Goal: Task Accomplishment & Management: Manage account settings

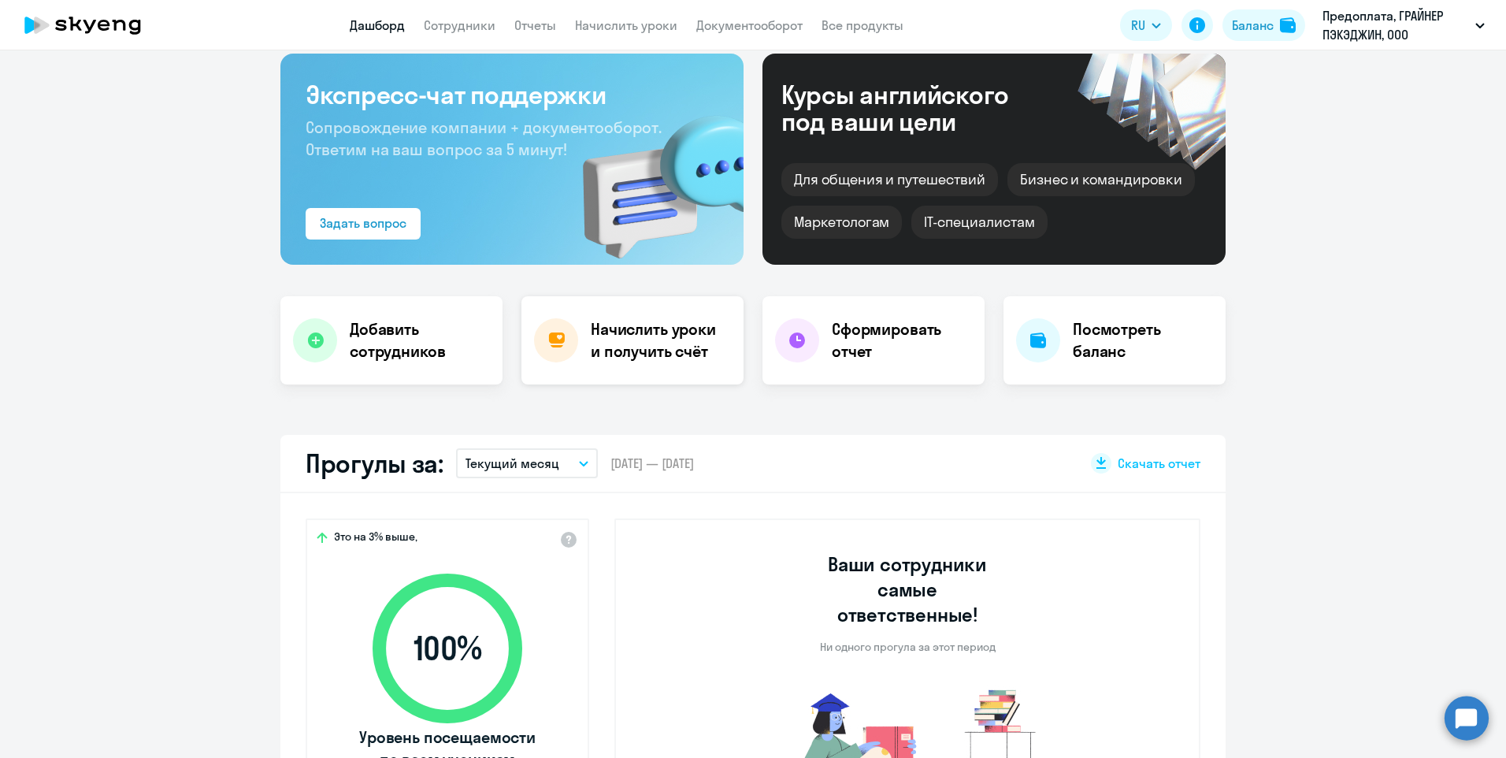
select select "30"
click at [640, 346] on h4 "Начислить уроки и получить счёт" at bounding box center [659, 340] width 137 height 44
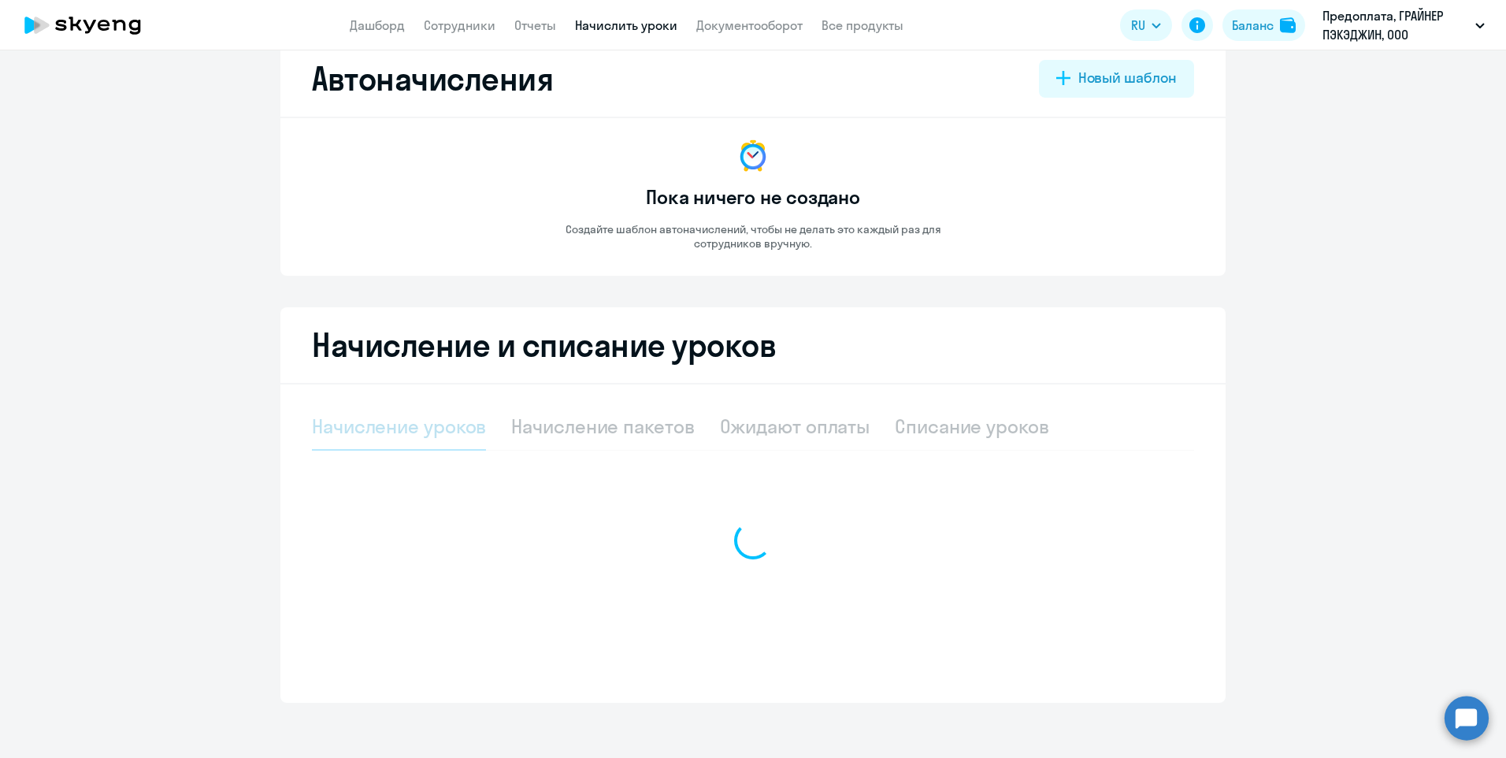
select select "10"
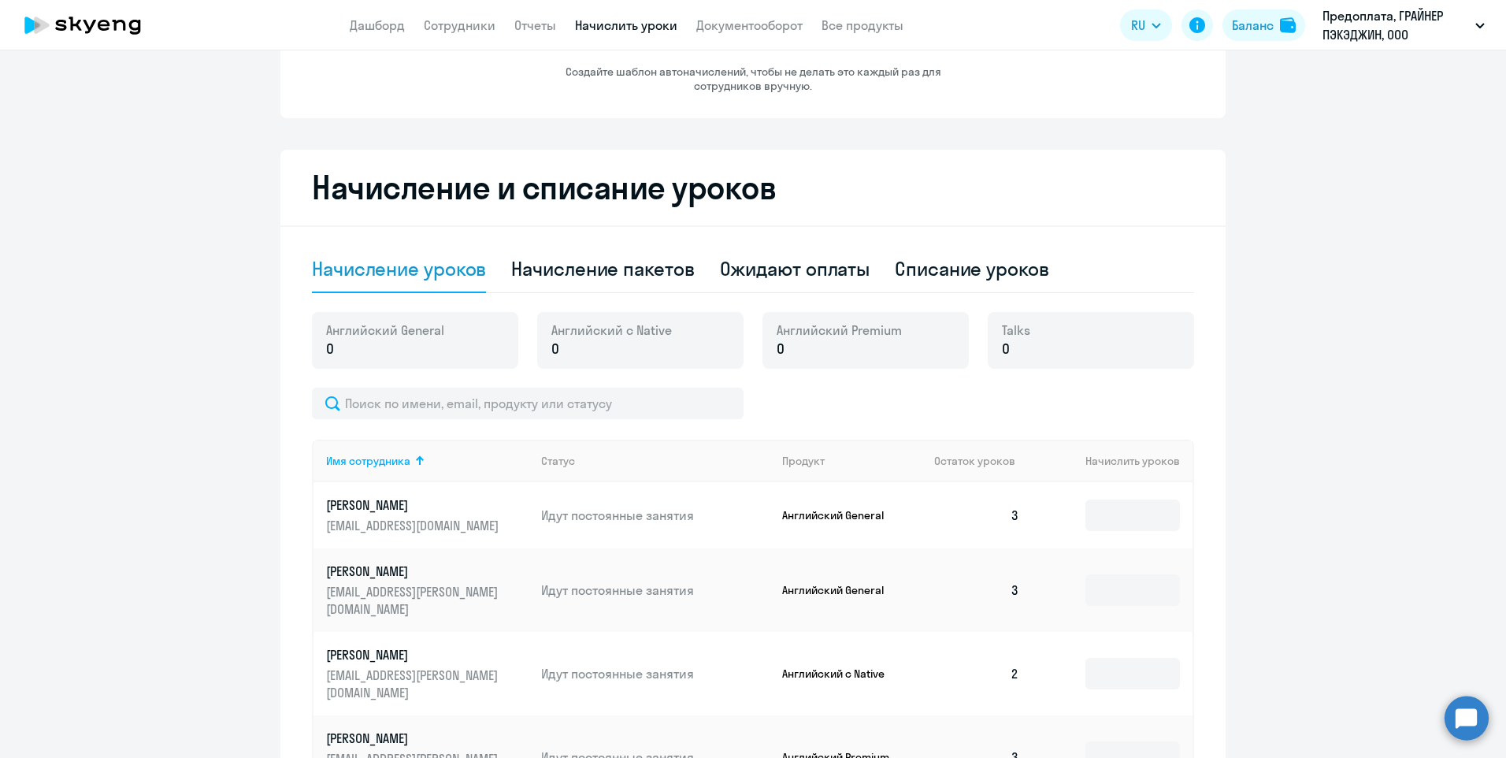
scroll to position [112, 0]
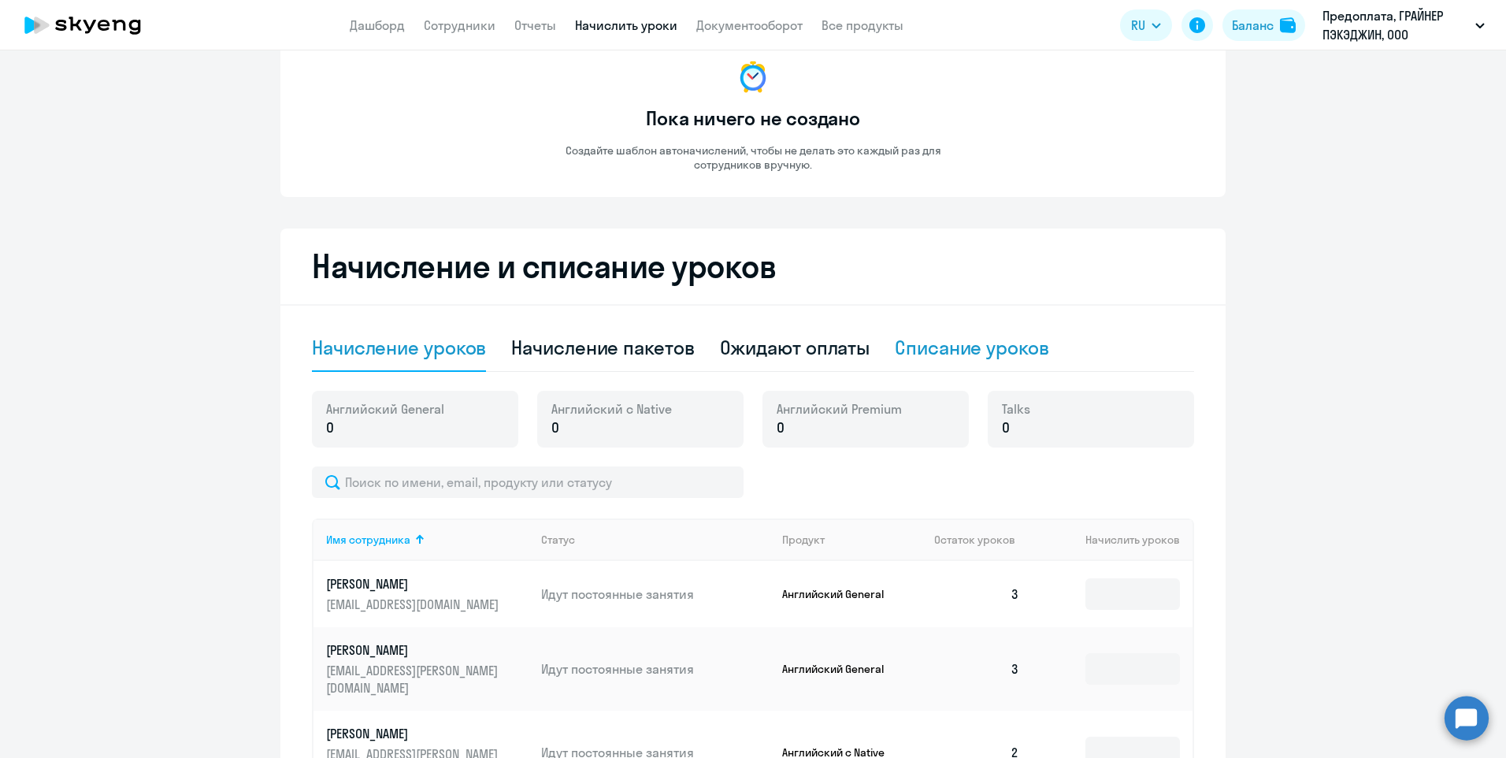
click at [919, 345] on div "Списание уроков" at bounding box center [972, 347] width 154 height 25
select select "10"
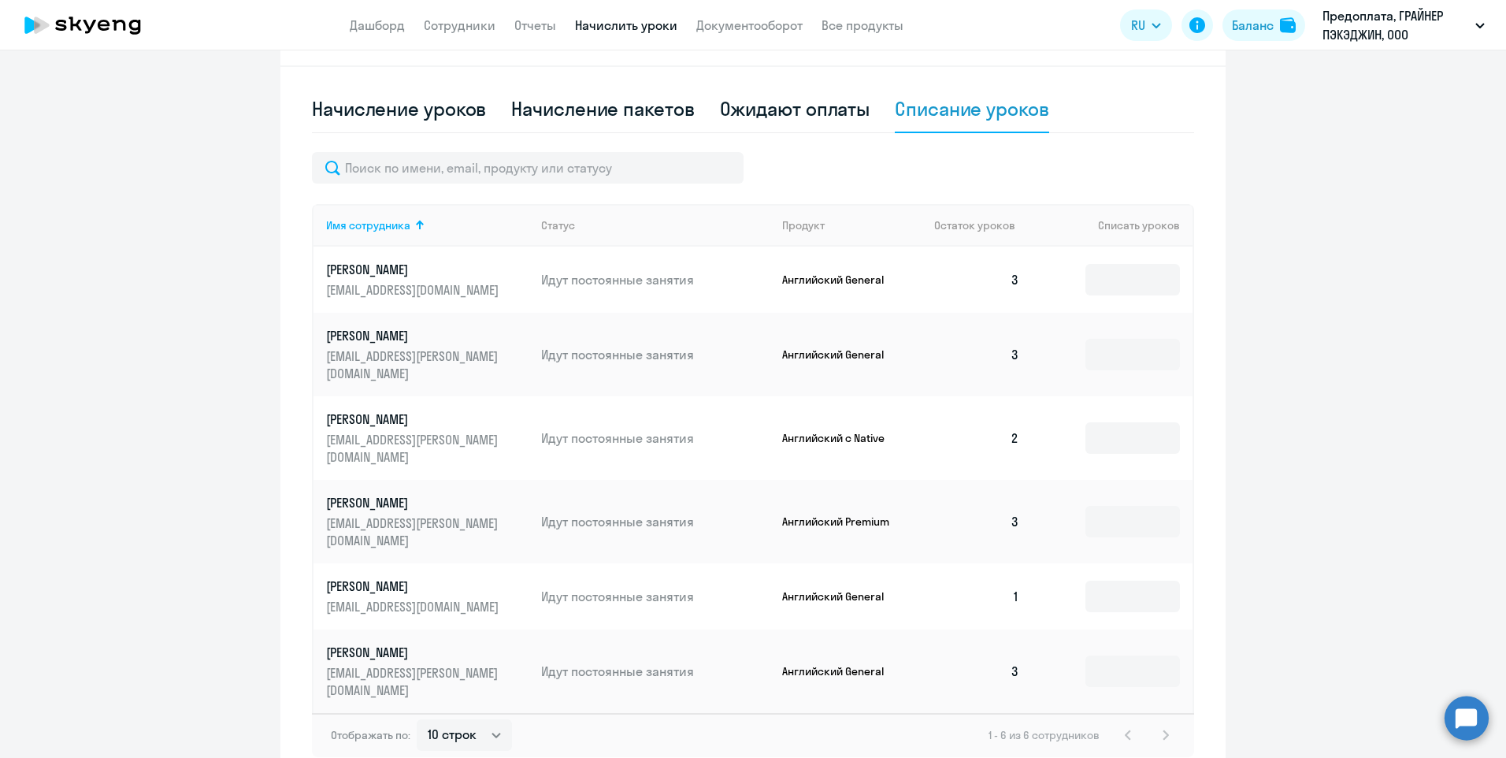
scroll to position [369, 0]
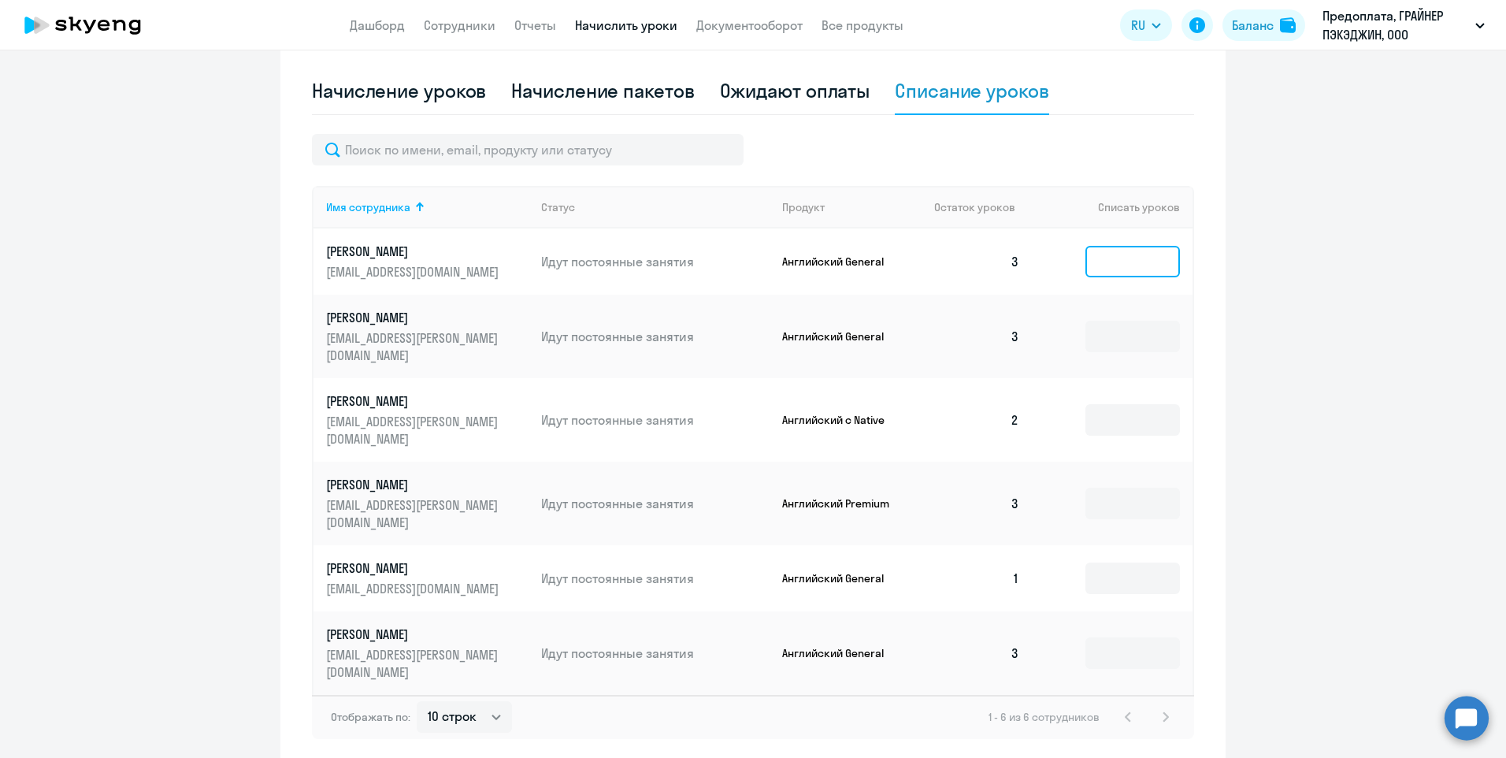
click at [1129, 259] on input at bounding box center [1132, 261] width 94 height 31
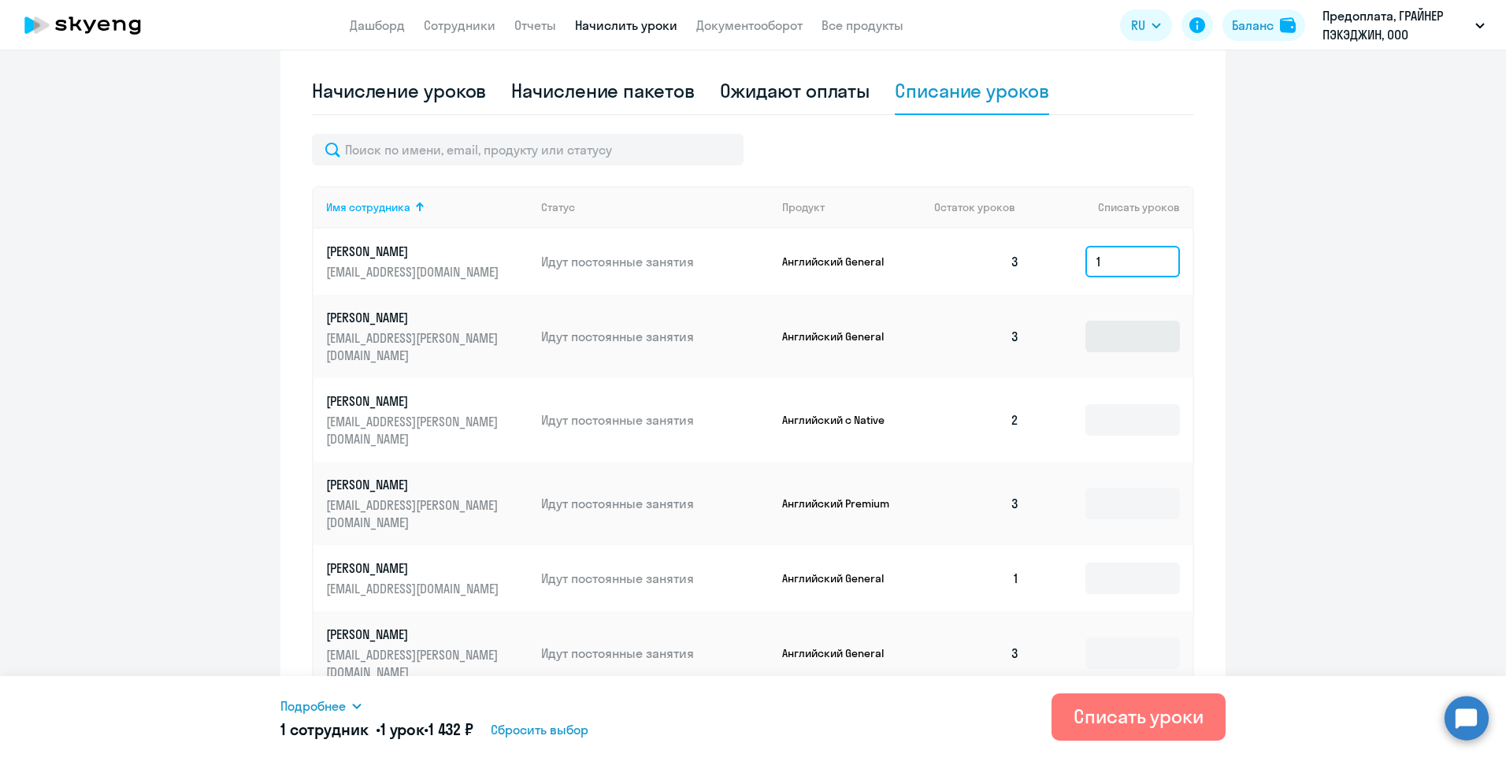
type input "1"
click at [1123, 321] on input at bounding box center [1132, 336] width 94 height 31
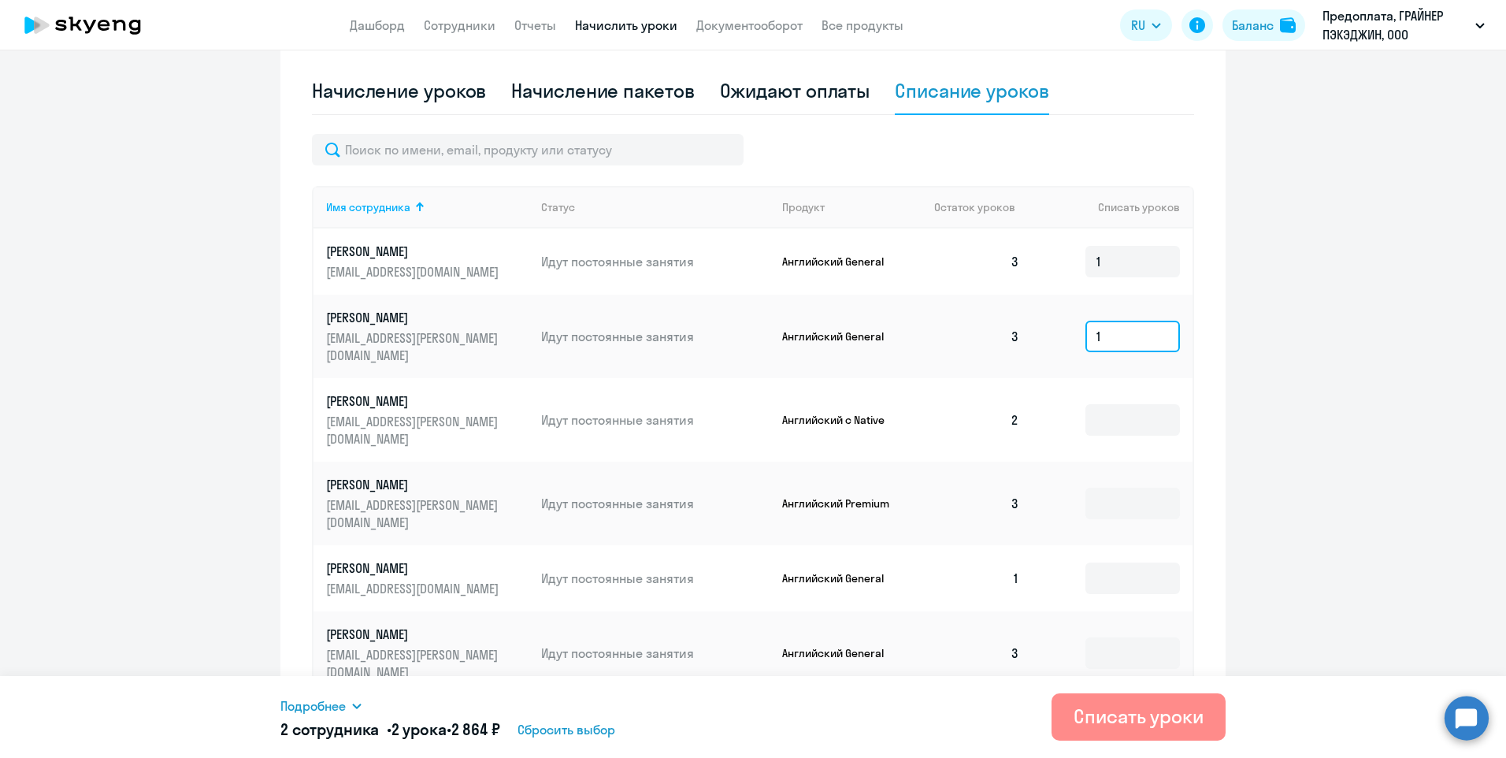
type input "1"
click at [1108, 721] on div "Списать уроки" at bounding box center [1138, 715] width 130 height 25
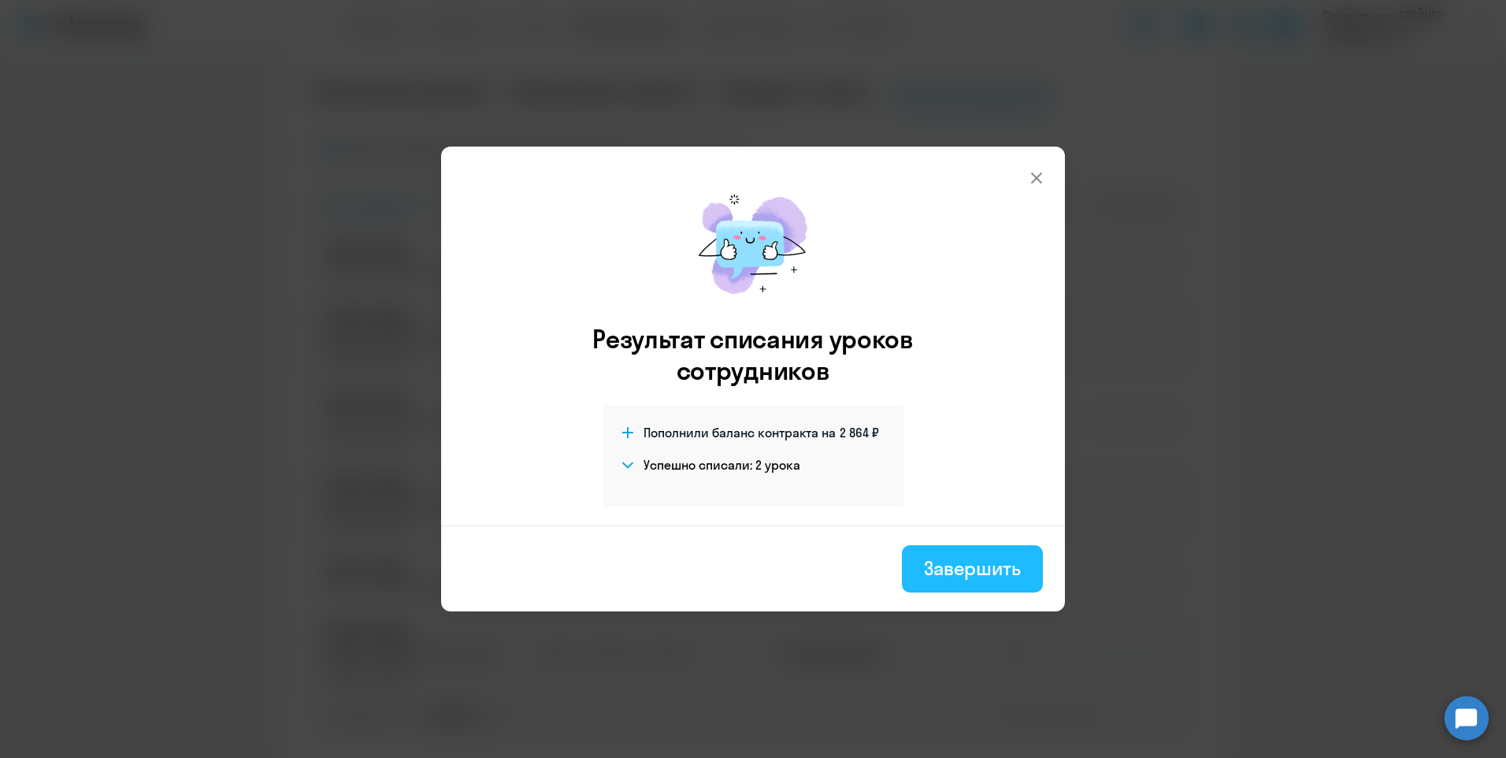
click at [932, 573] on div "Завершить" at bounding box center [972, 567] width 97 height 25
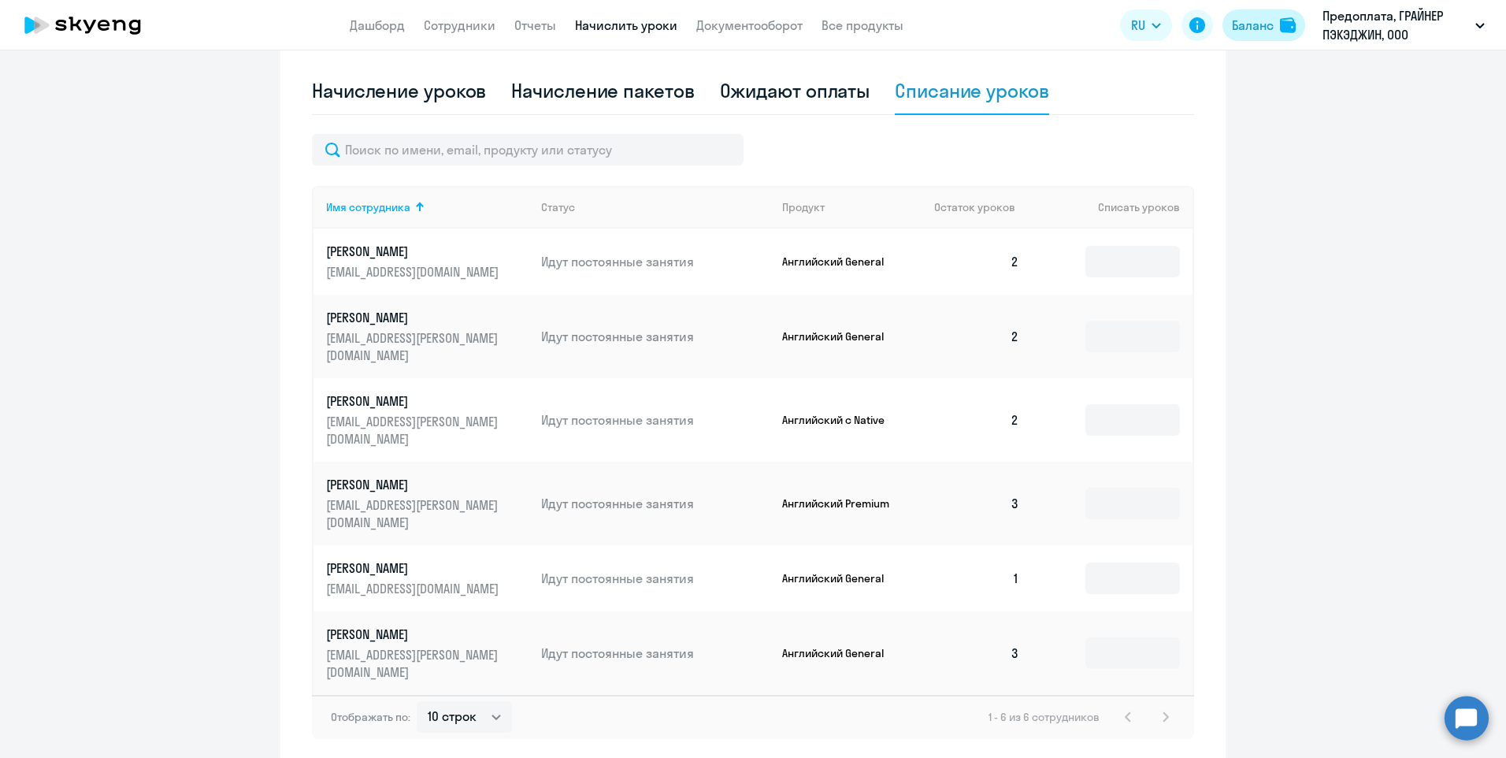
click at [1236, 22] on div "Баланс" at bounding box center [1253, 25] width 42 height 19
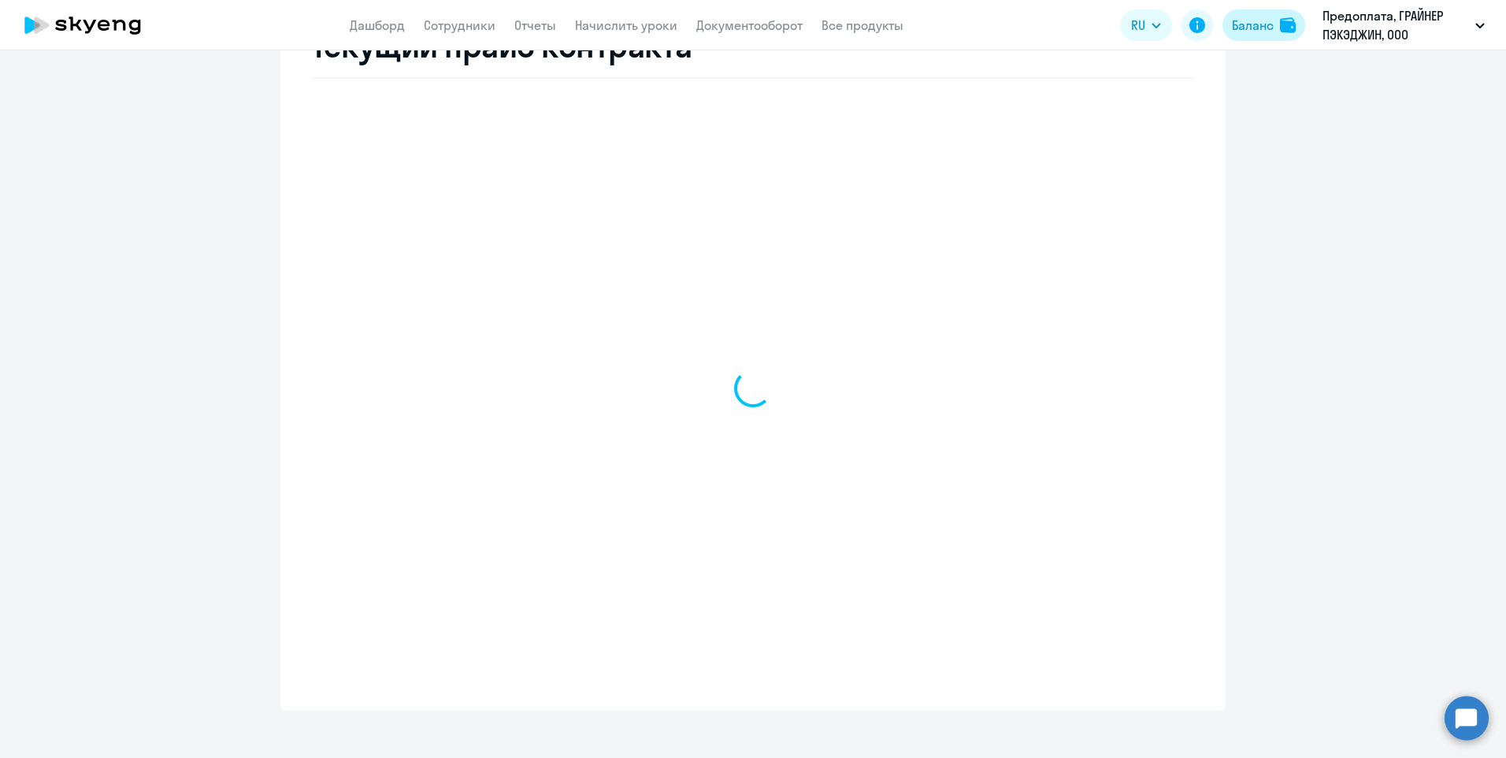
select select "english_adult_not_native_speaker"
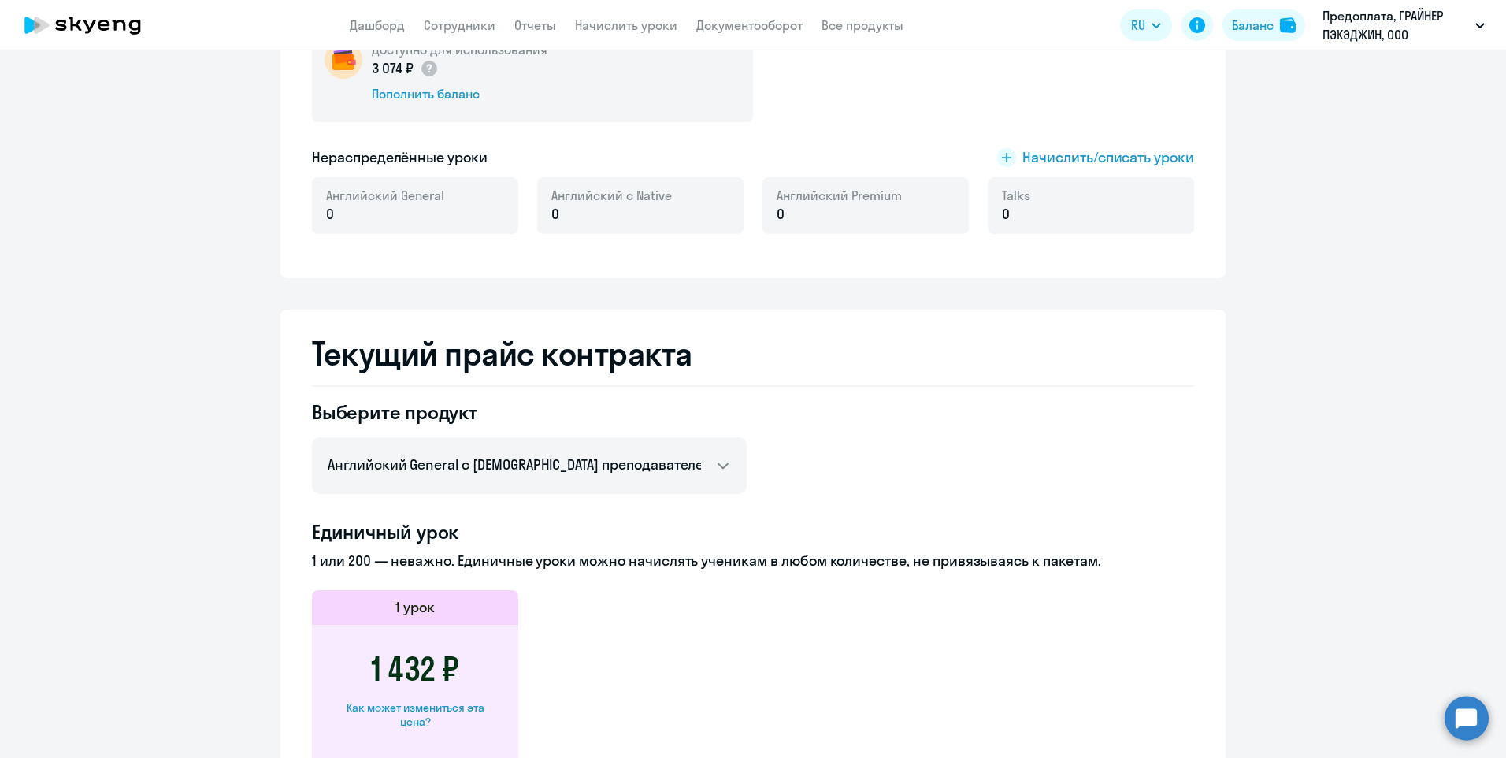
scroll to position [260, 0]
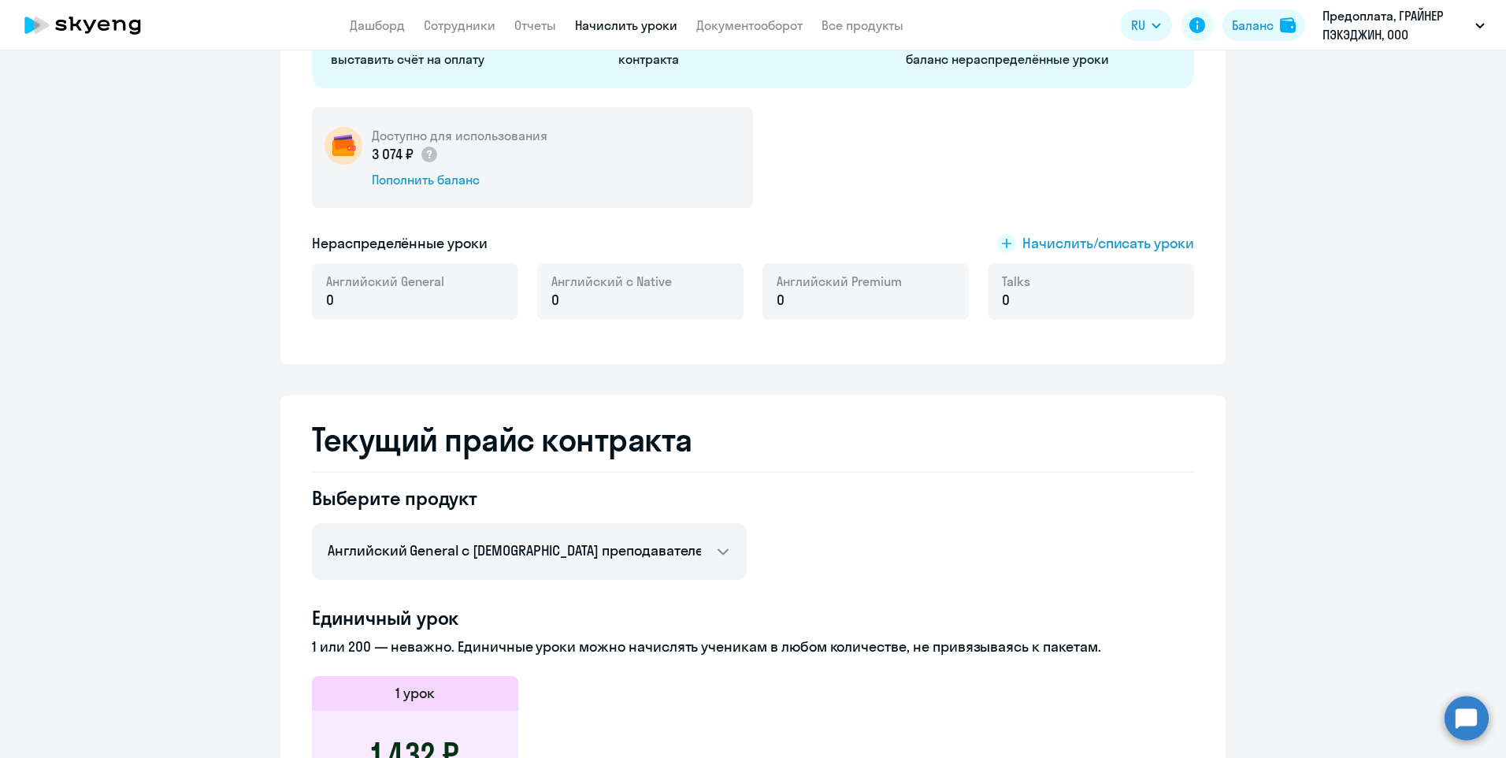
click at [621, 23] on link "Начислить уроки" at bounding box center [626, 25] width 102 height 16
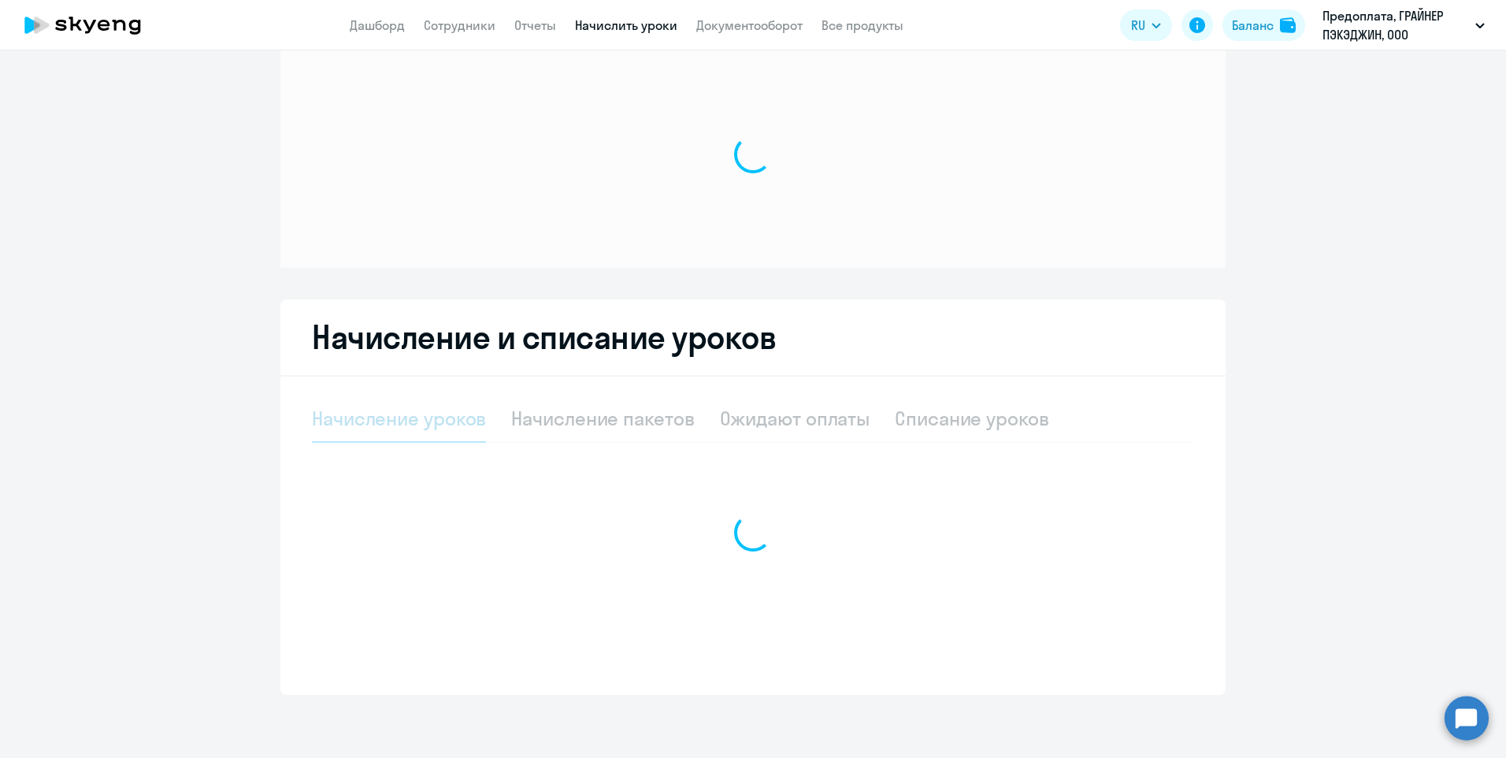
scroll to position [33, 0]
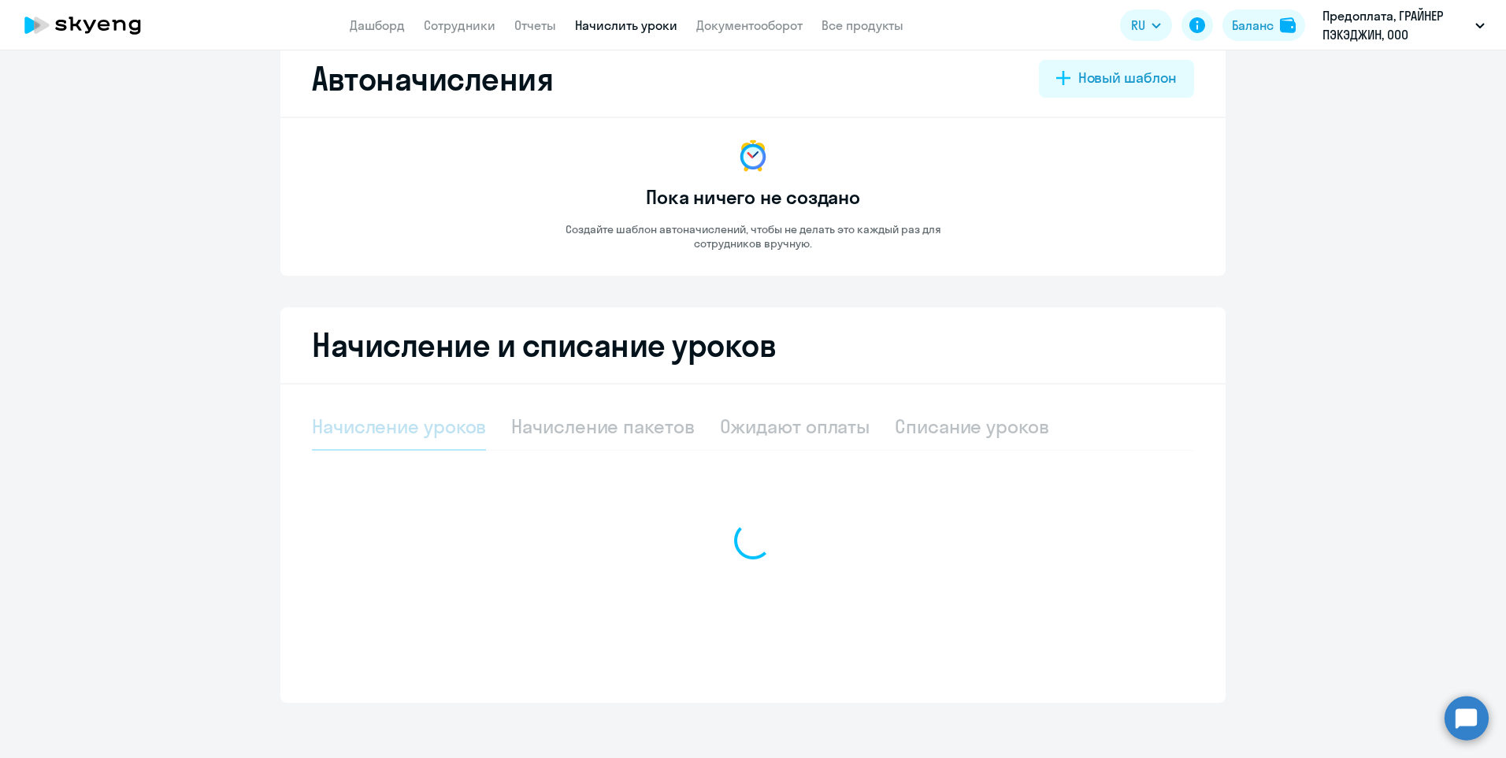
select select "10"
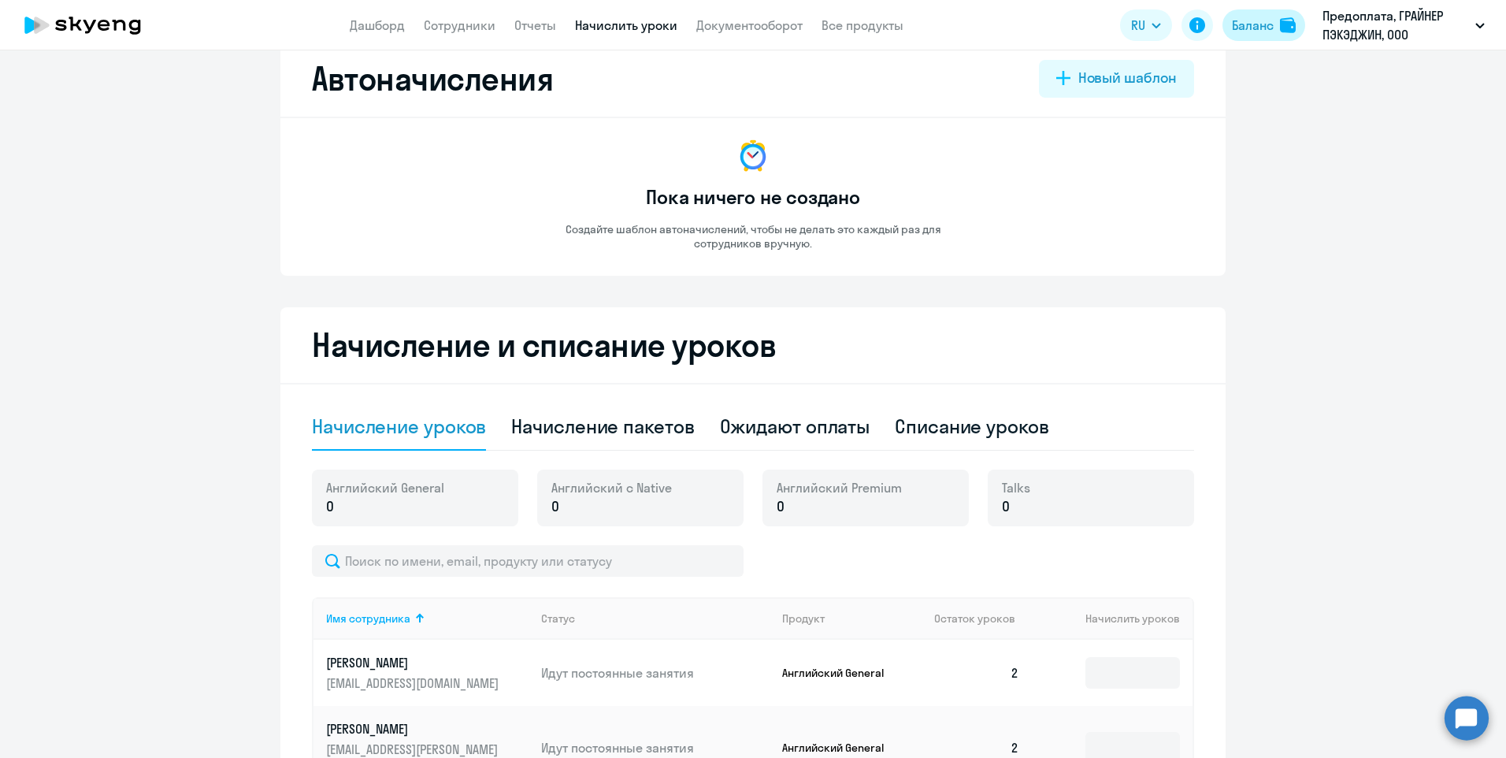
click at [1238, 30] on div "Баланс" at bounding box center [1253, 25] width 42 height 19
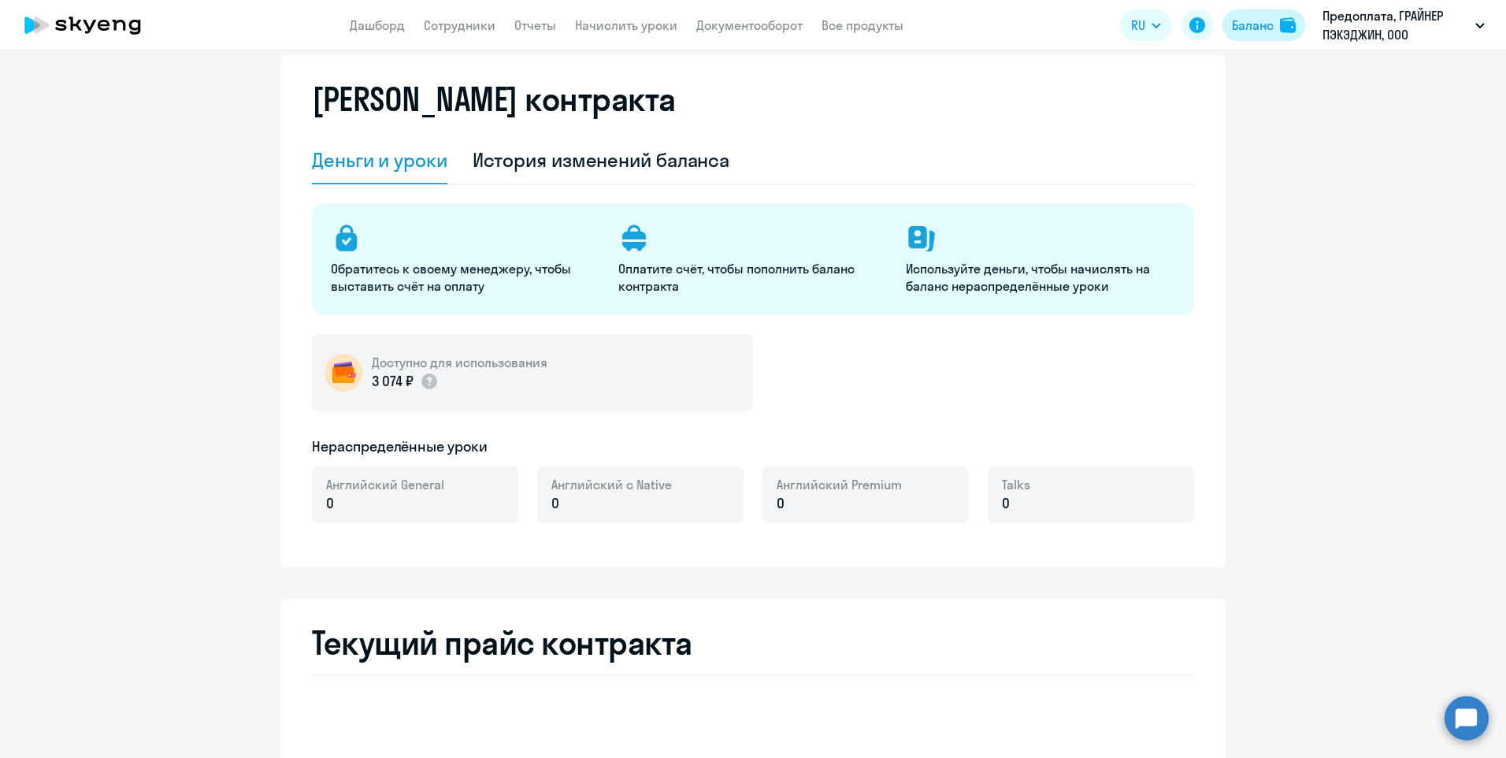
select select "english_adult_not_native_speaker"
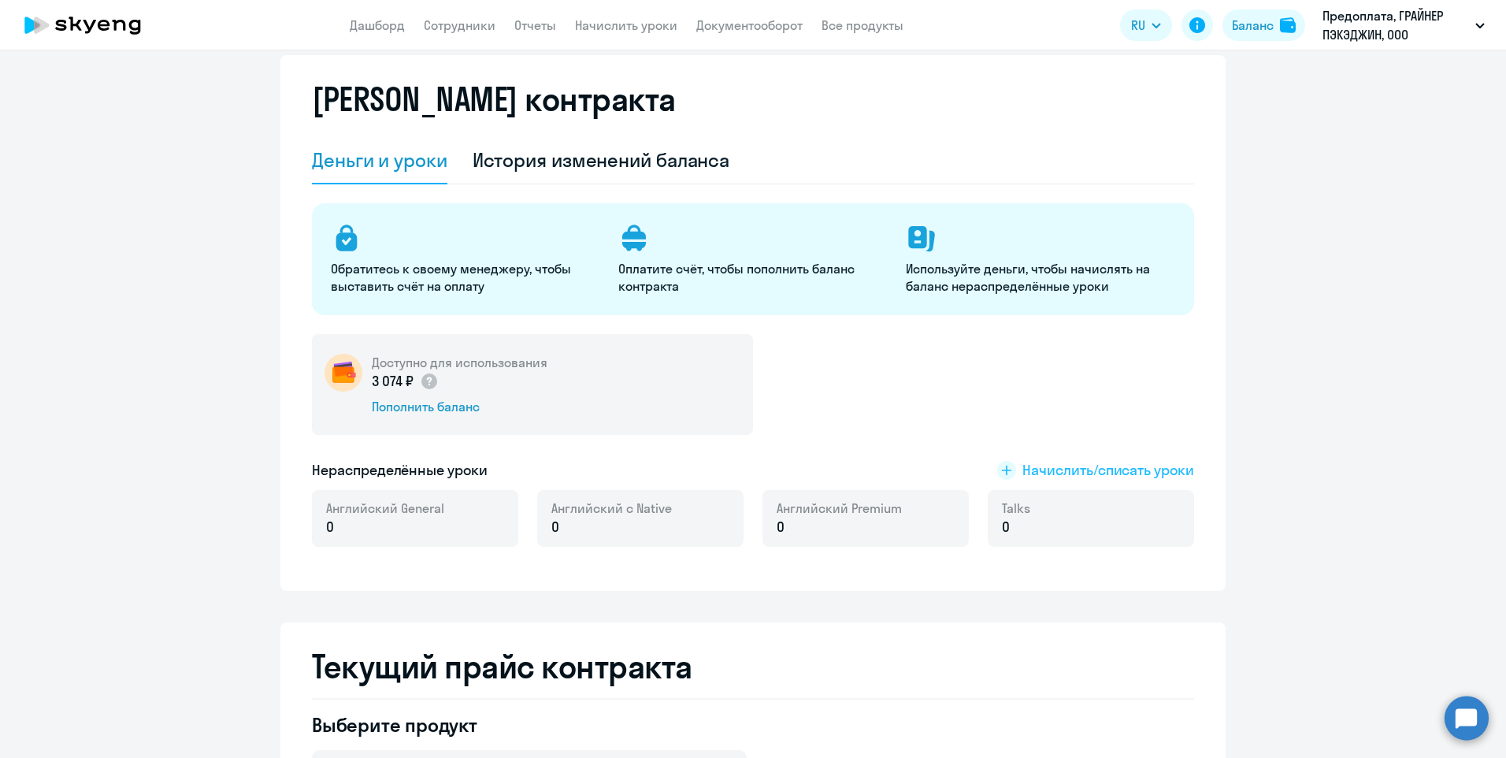
click at [999, 472] on rect at bounding box center [1006, 470] width 19 height 19
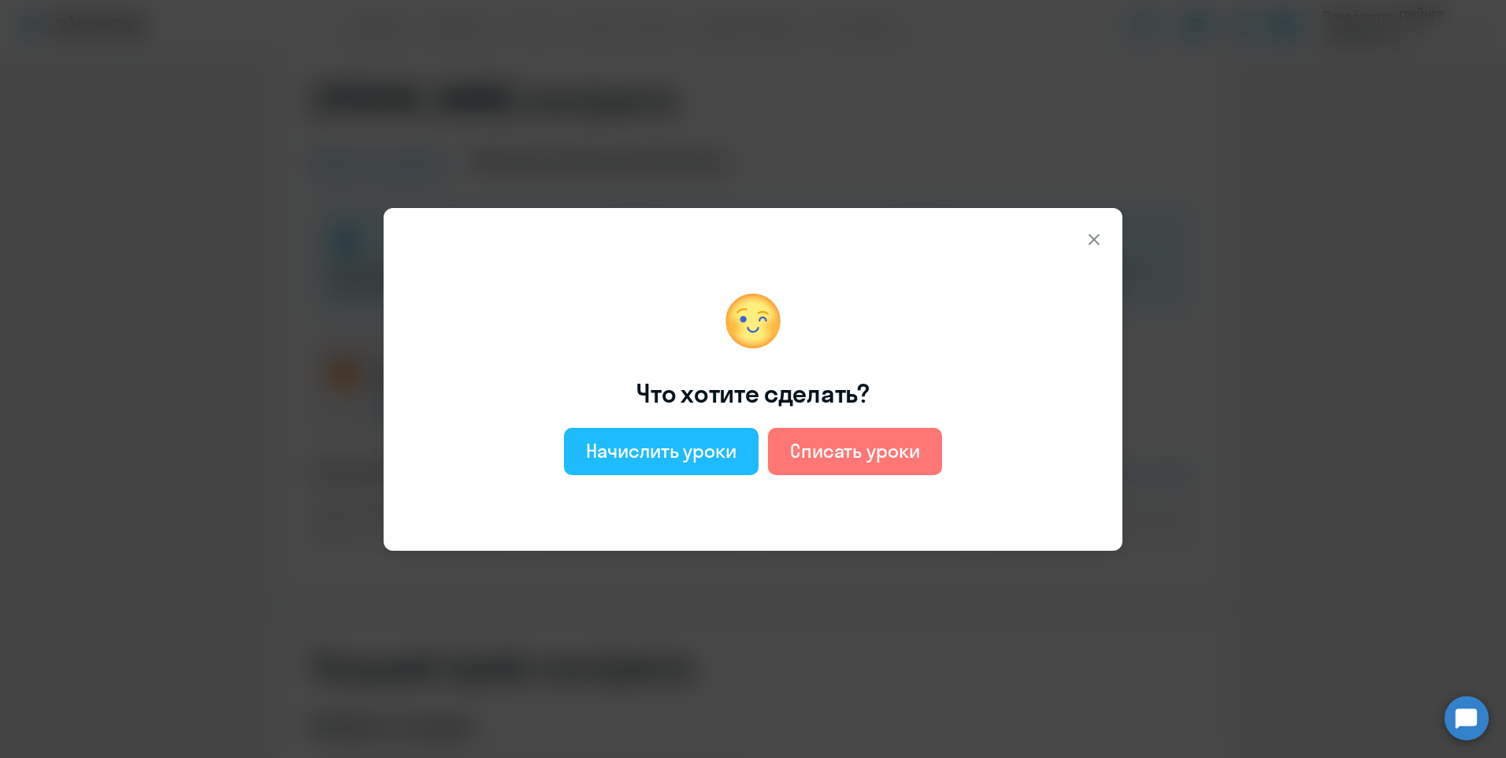
click at [704, 450] on div "Начислить уроки" at bounding box center [661, 450] width 150 height 25
select select "english_adult_not_native_speaker"
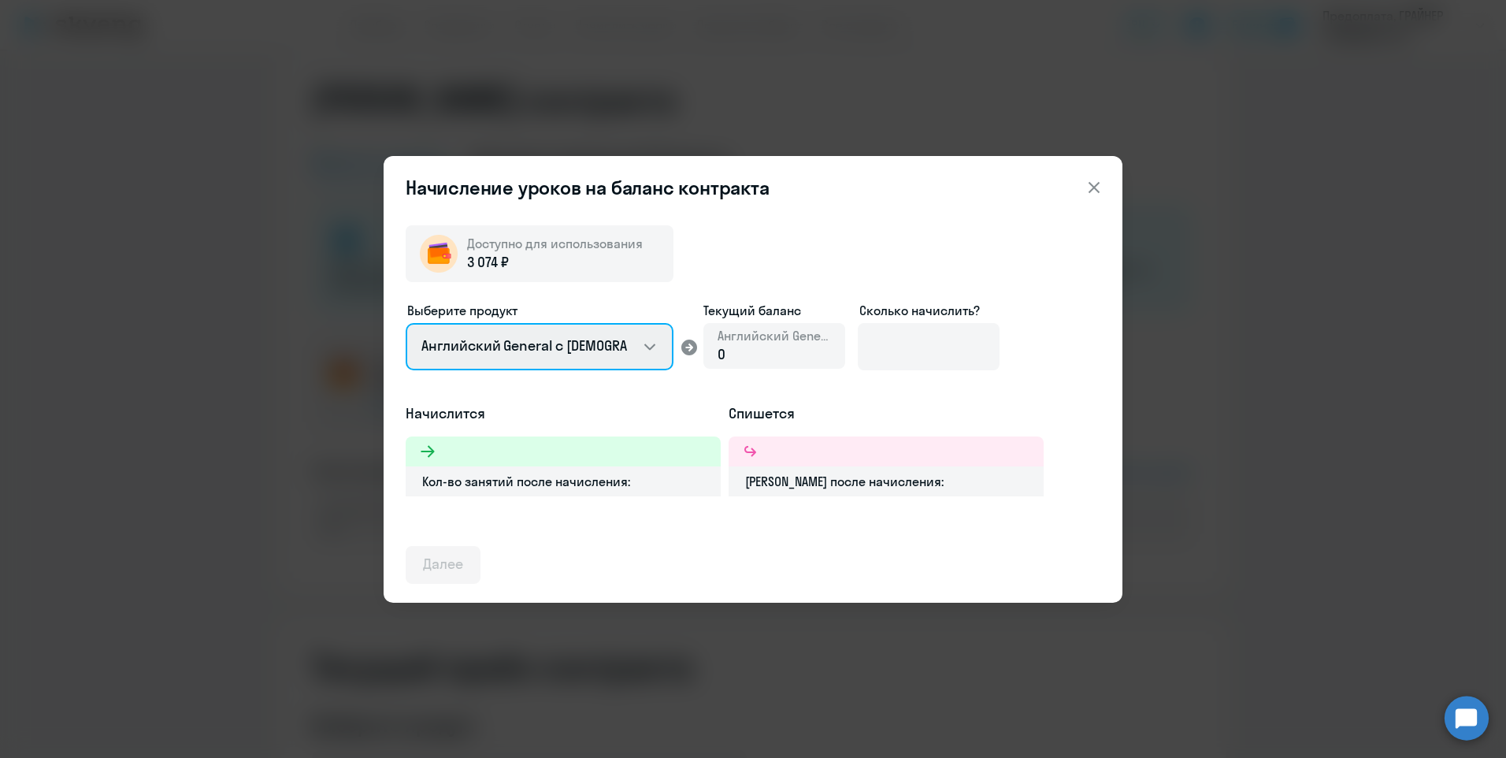
click at [647, 347] on select "Английский General с русскоговорящим преподавателем Английский General с англог…" at bounding box center [540, 346] width 268 height 47
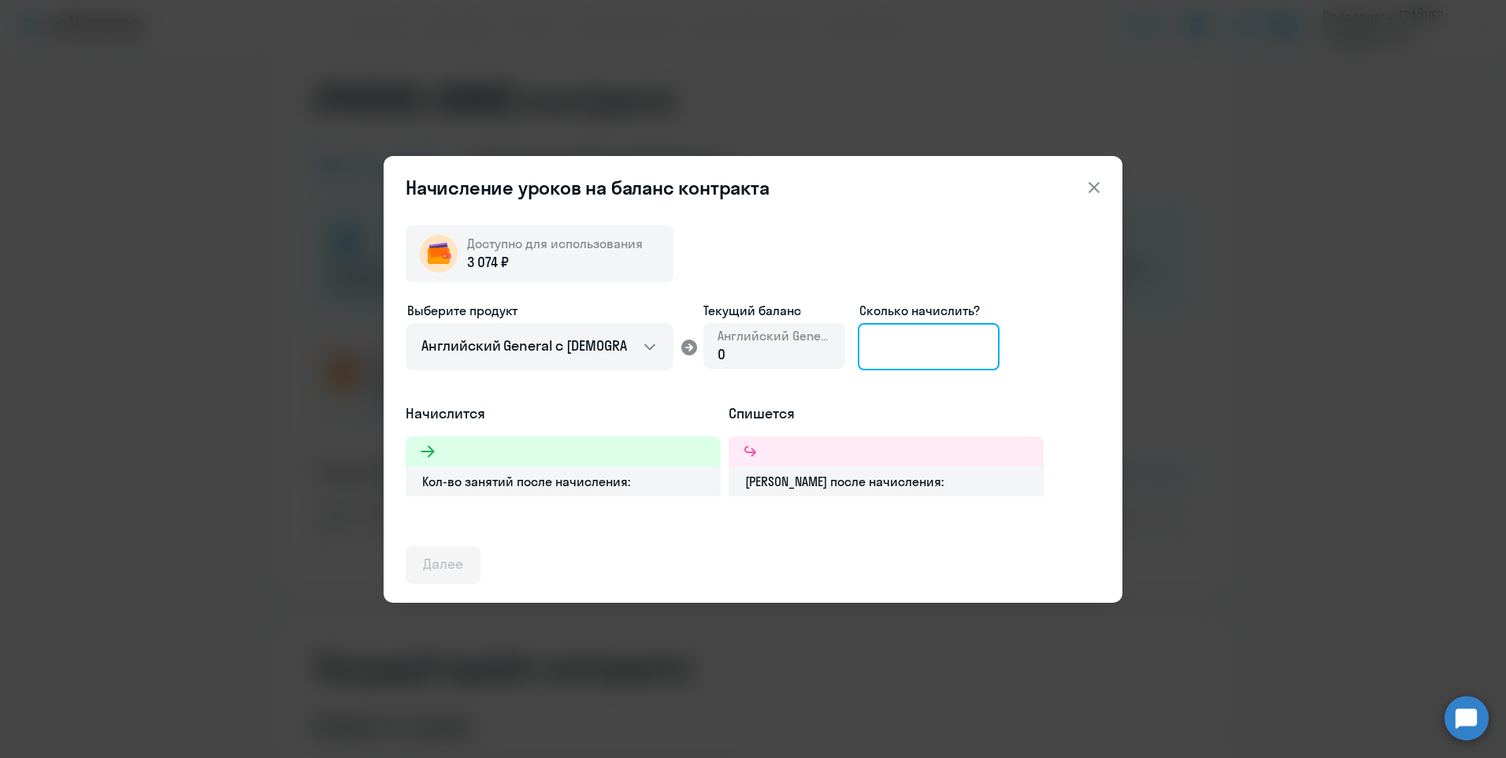
click at [893, 350] on input at bounding box center [929, 346] width 142 height 47
type input "2"
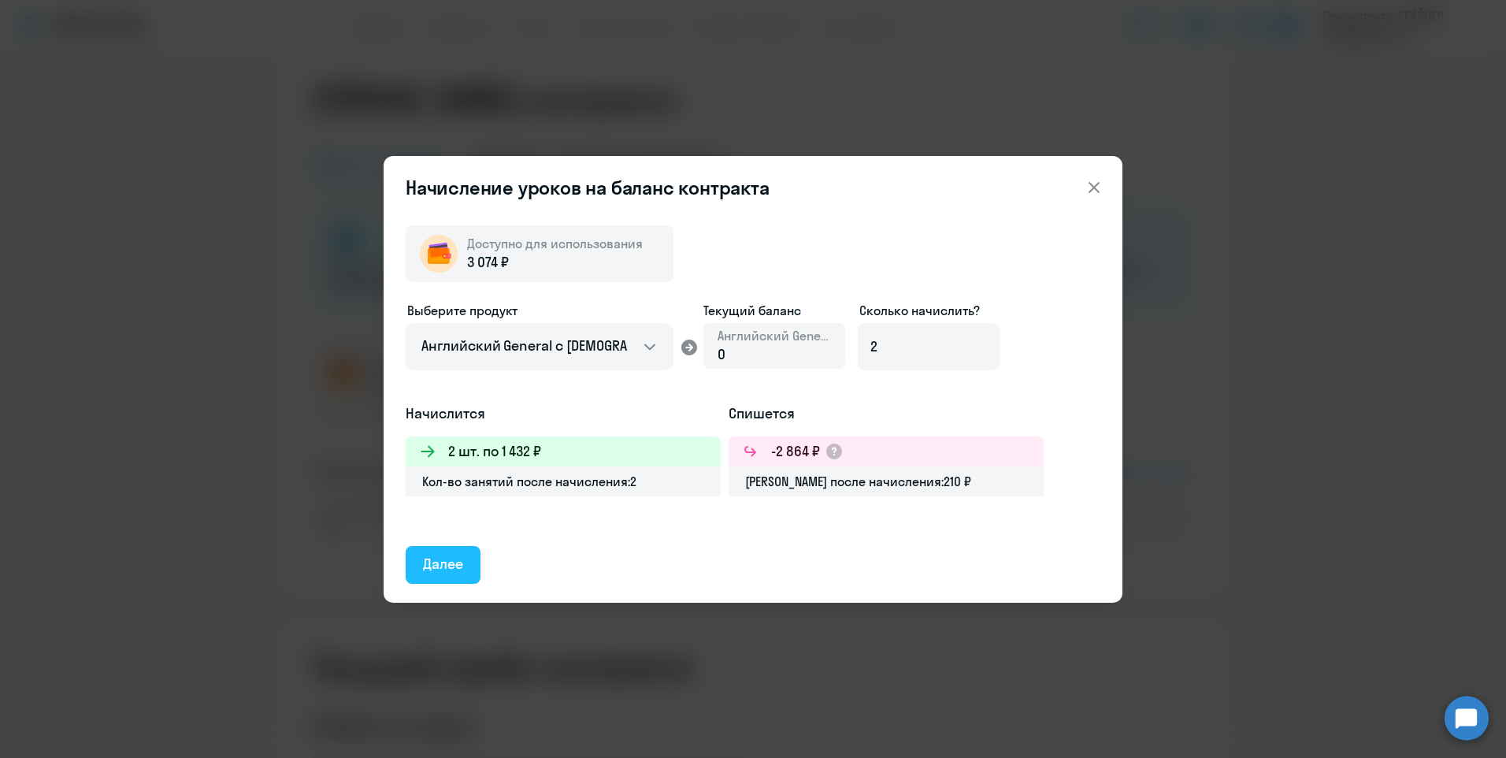
click at [457, 561] on div "Далее" at bounding box center [443, 564] width 40 height 20
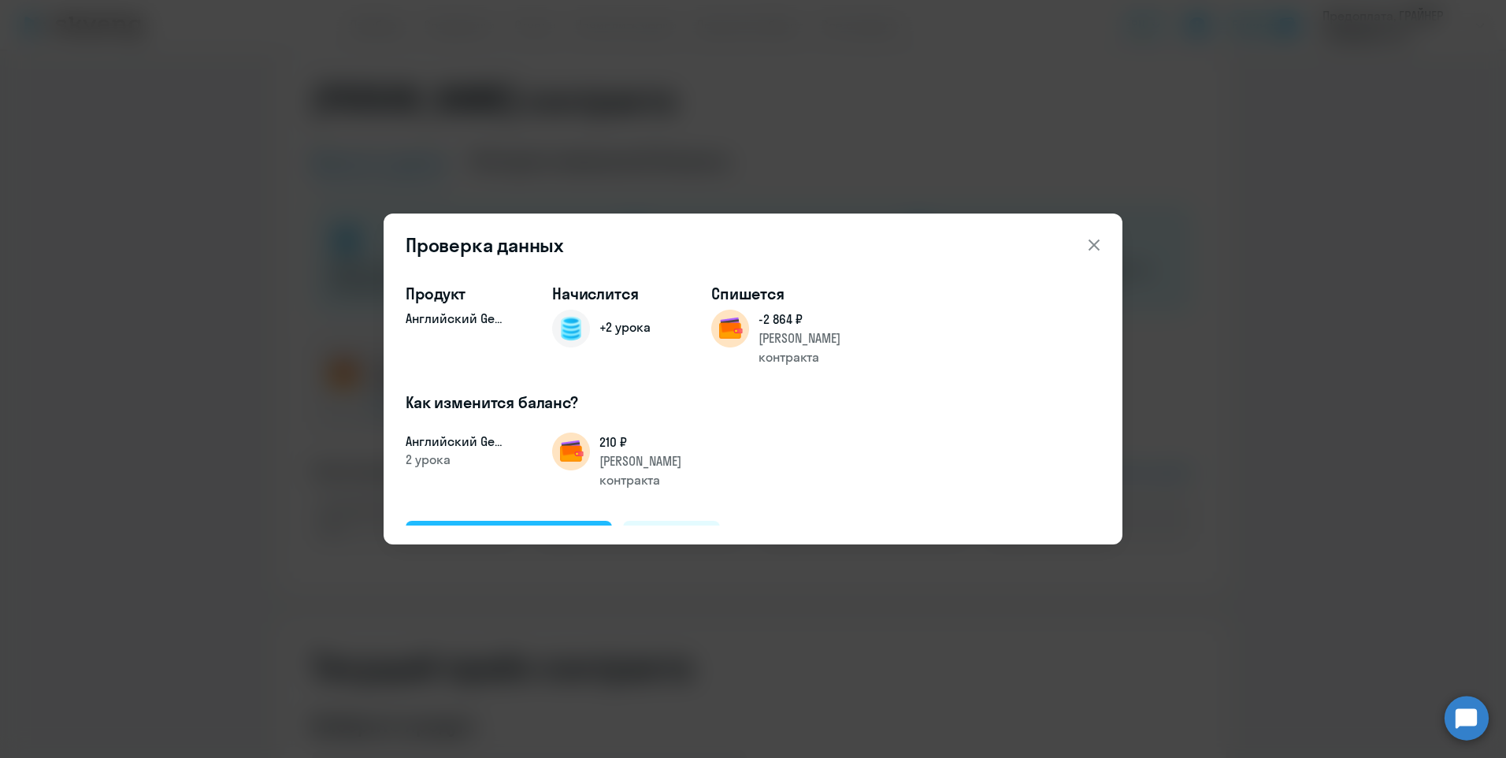
click at [541, 528] on div "Подтвердить и начислить" at bounding box center [509, 538] width 172 height 20
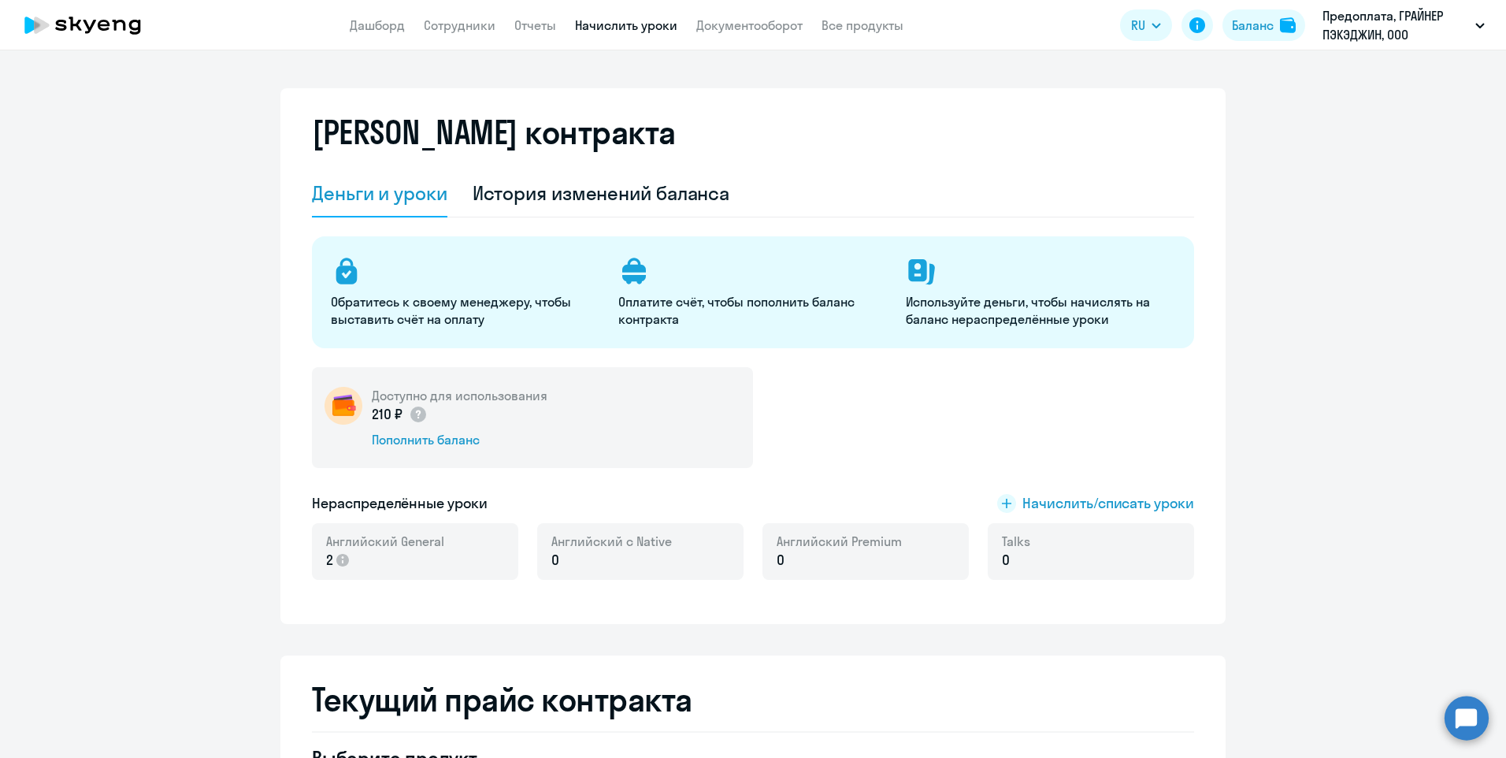
click at [597, 24] on link "Начислить уроки" at bounding box center [626, 25] width 102 height 16
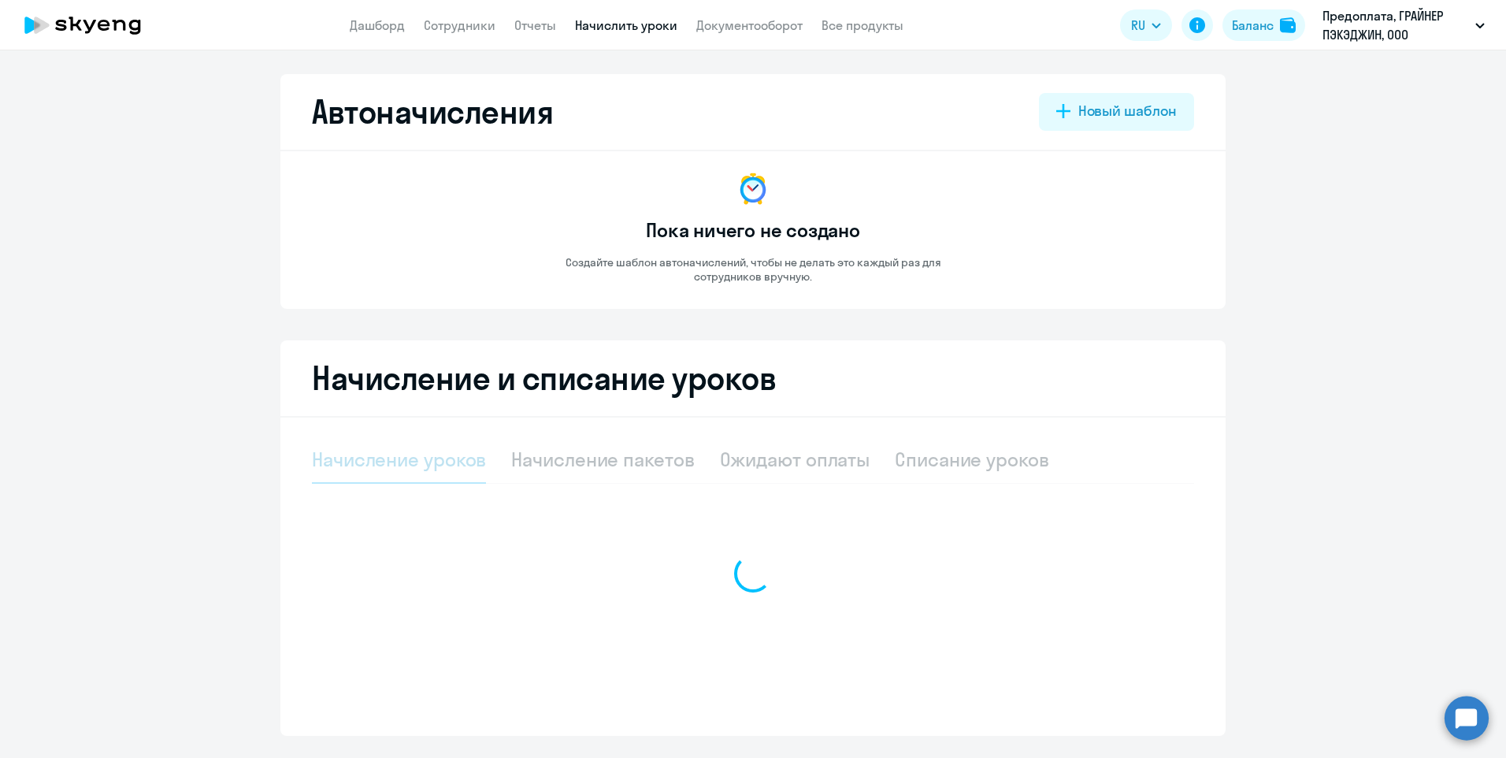
select select "10"
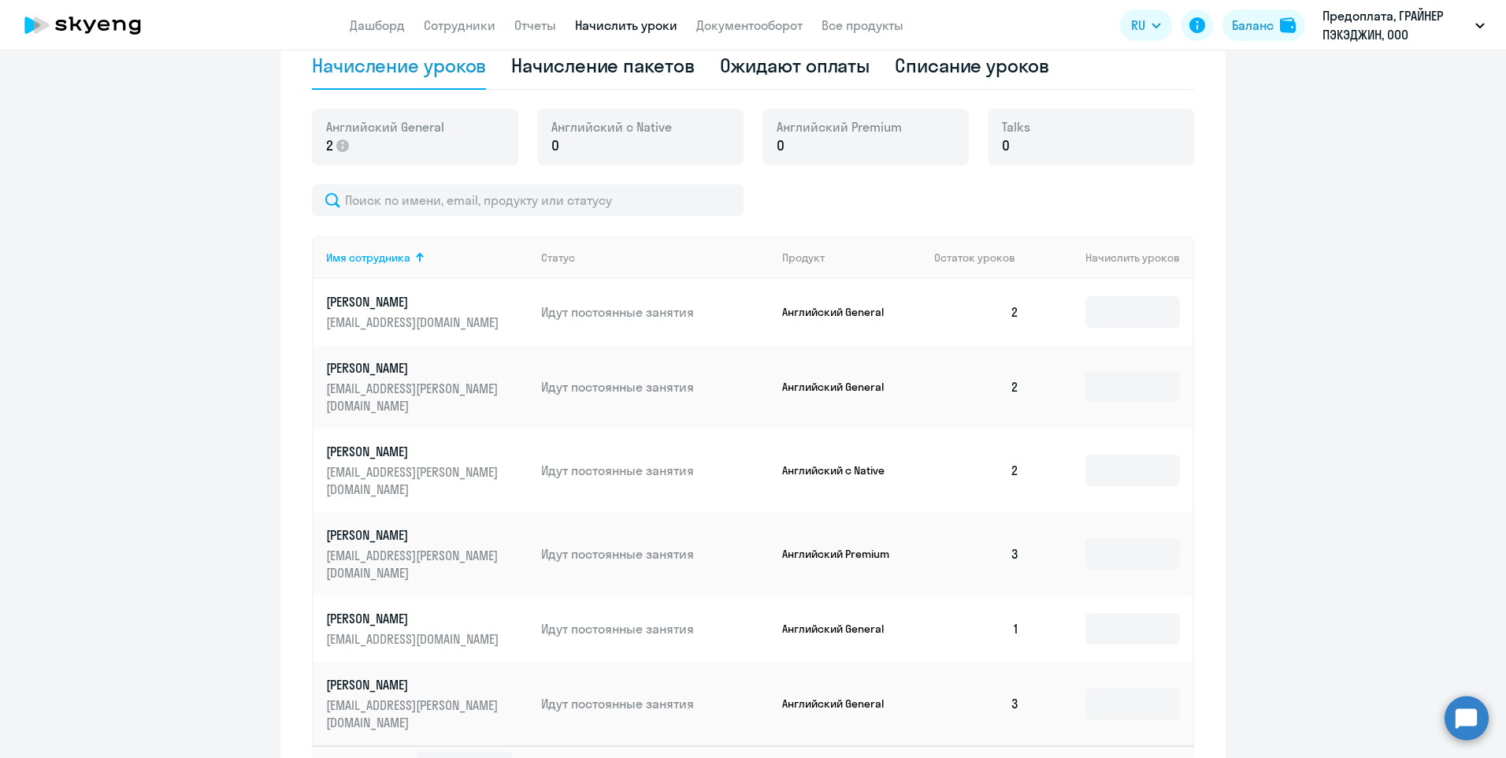
scroll to position [444, 0]
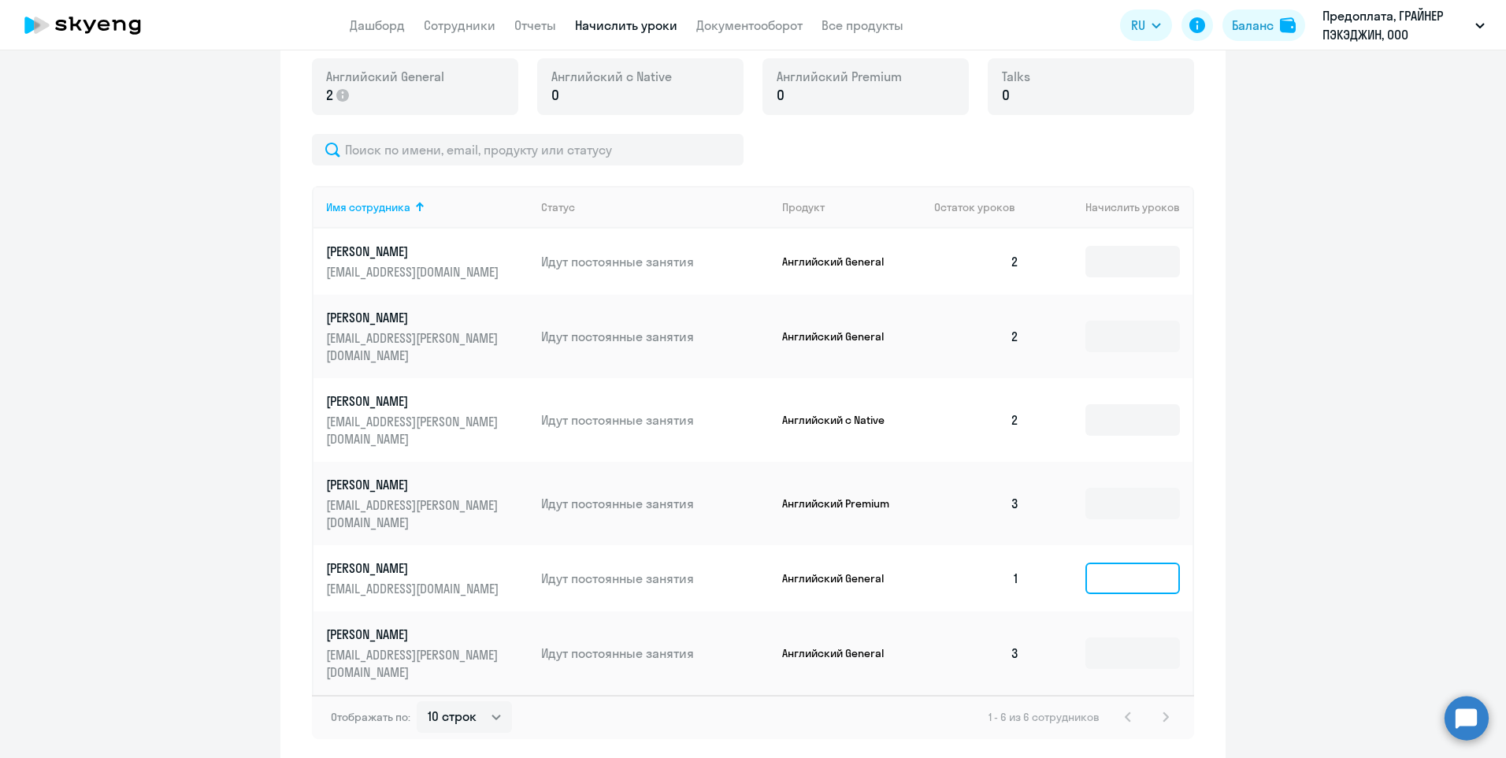
click at [1121, 562] on input at bounding box center [1132, 577] width 94 height 31
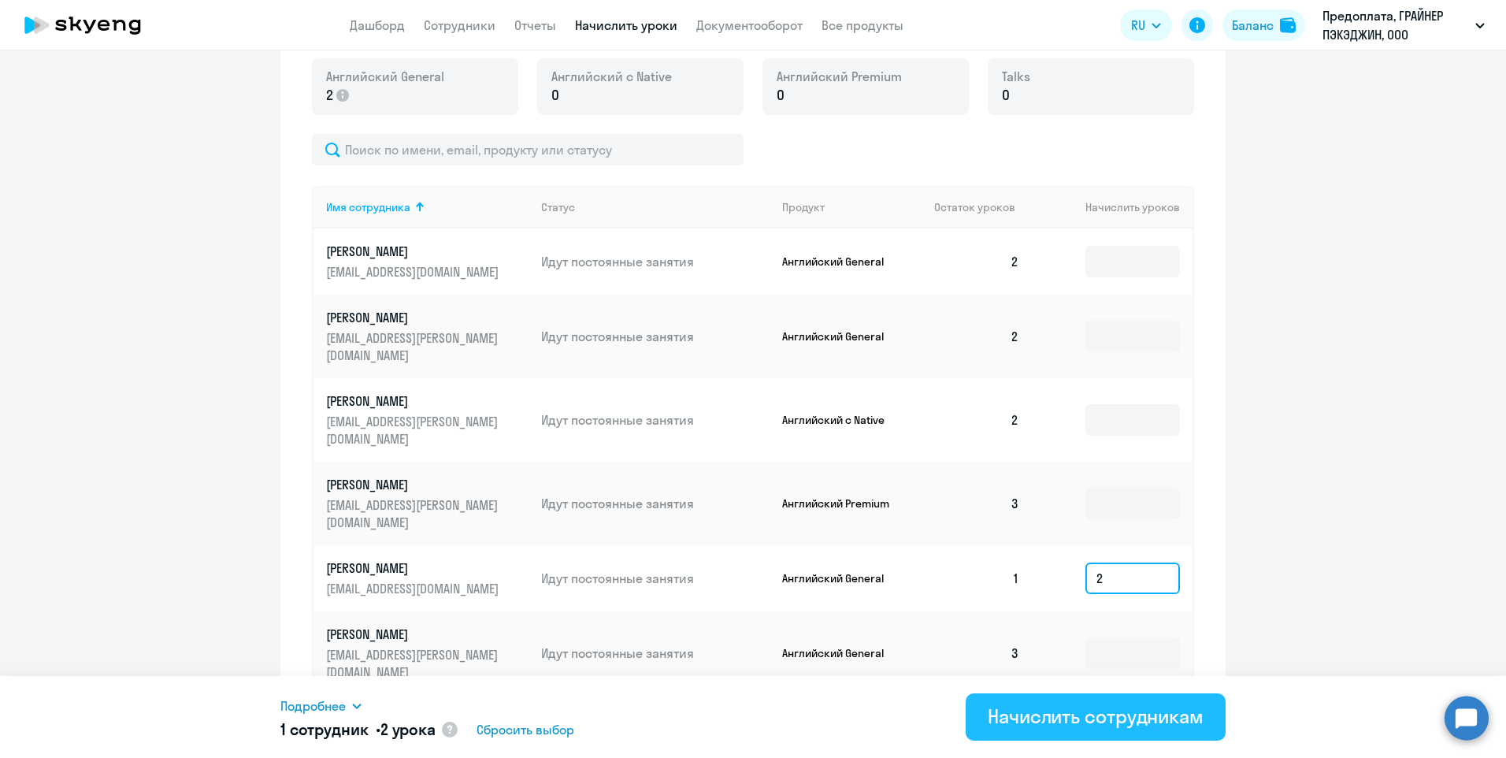
type input "2"
click at [1054, 721] on div "Начислить сотрудникам" at bounding box center [1096, 715] width 216 height 25
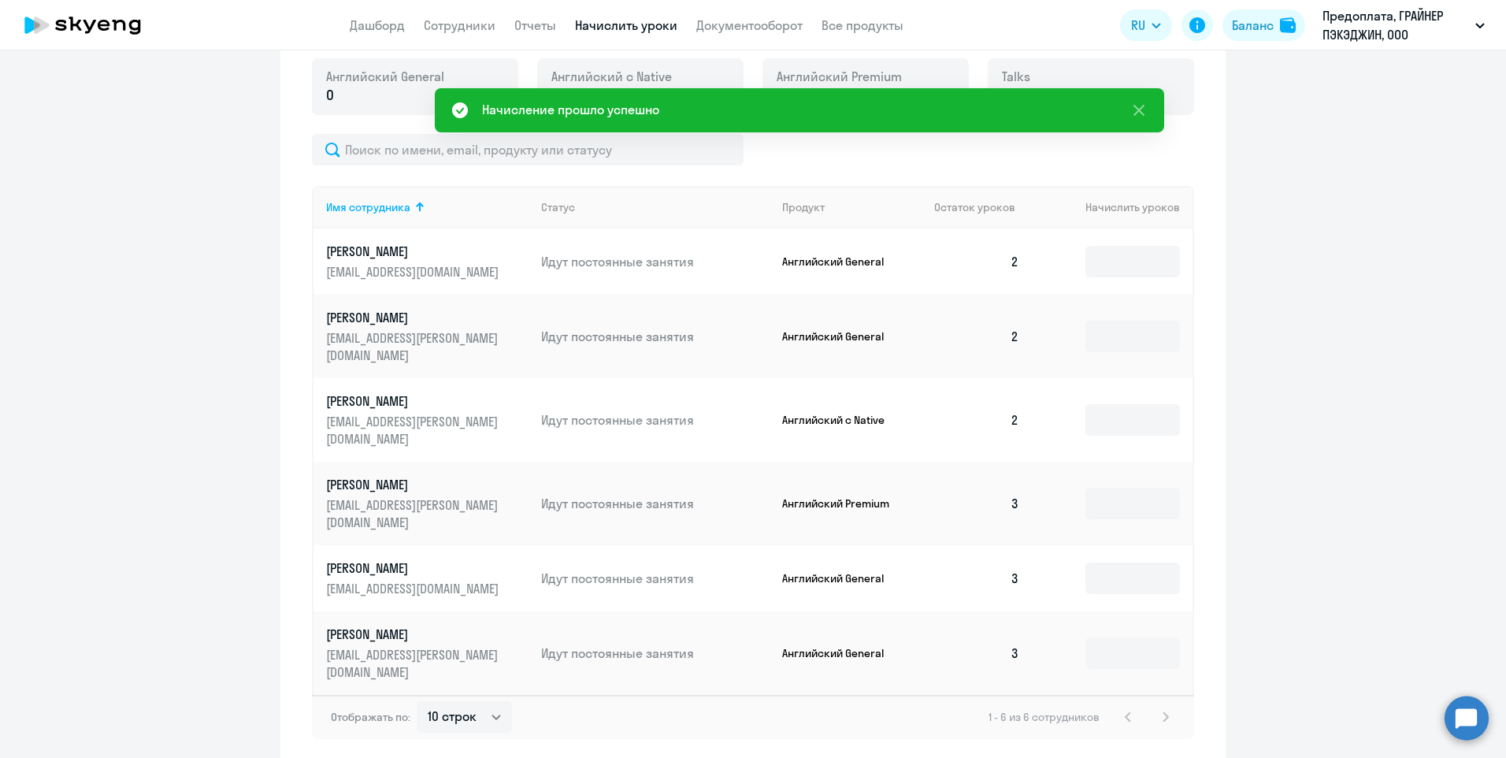
click at [1302, 453] on ng-component "Автоначисления Новый шаблон Пока ничего не создано Создайте шаблон автоначислен…" at bounding box center [753, 197] width 1506 height 1134
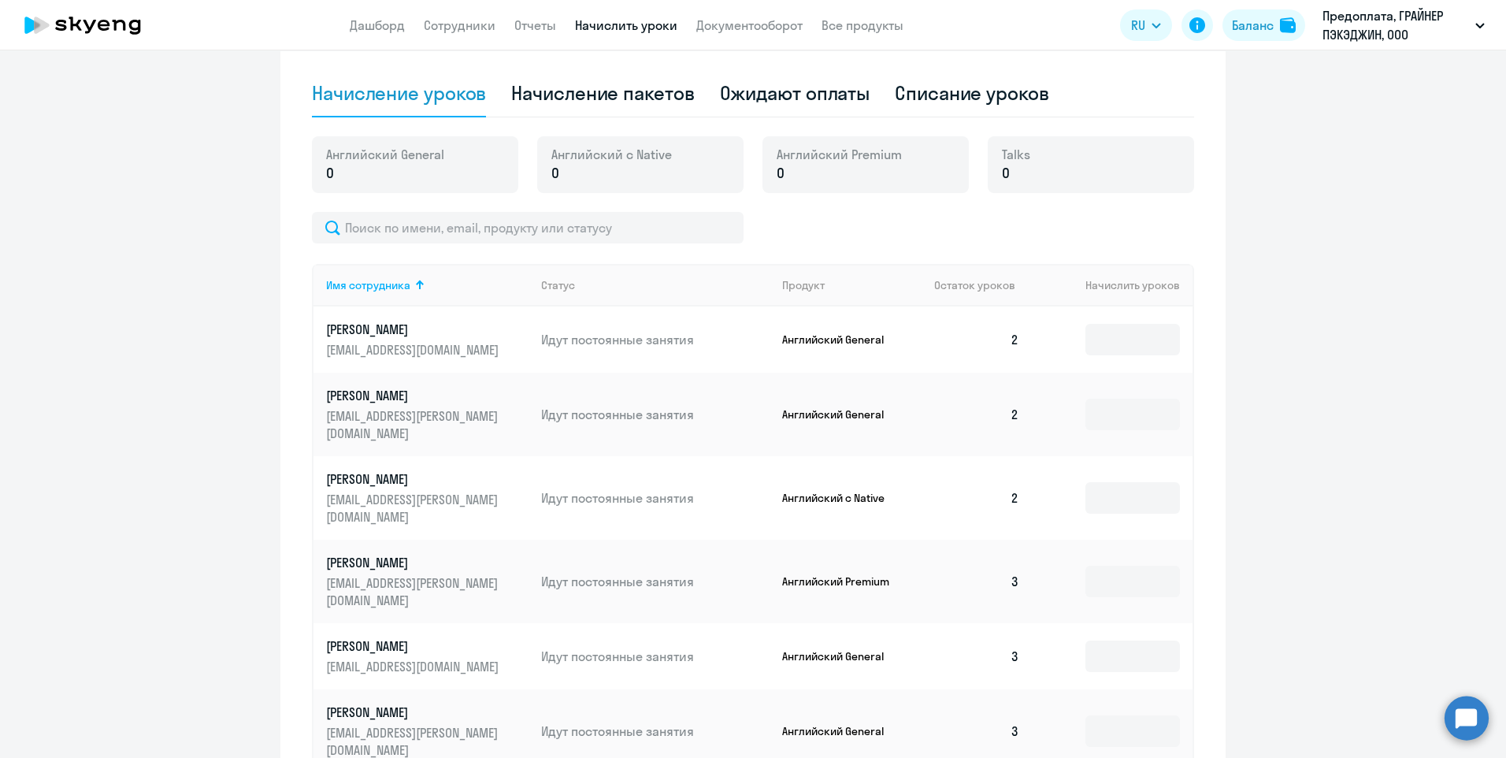
scroll to position [365, 0]
click at [1121, 349] on input at bounding box center [1132, 339] width 94 height 31
click at [1127, 716] on input at bounding box center [1132, 731] width 94 height 31
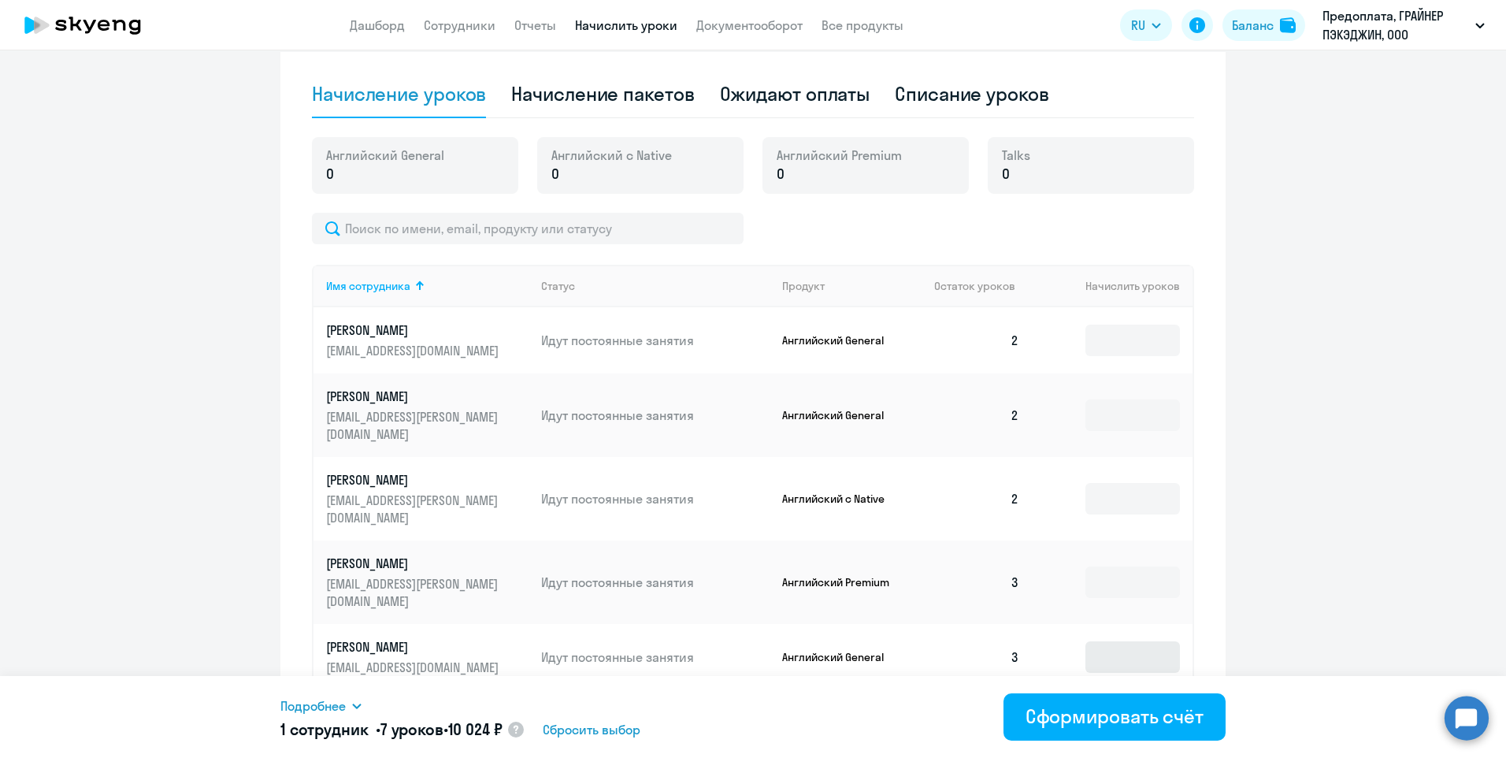
type input "7"
click at [1126, 641] on input at bounding box center [1132, 656] width 94 height 31
type input "7"
click at [1114, 566] on input at bounding box center [1132, 581] width 94 height 31
type input "7"
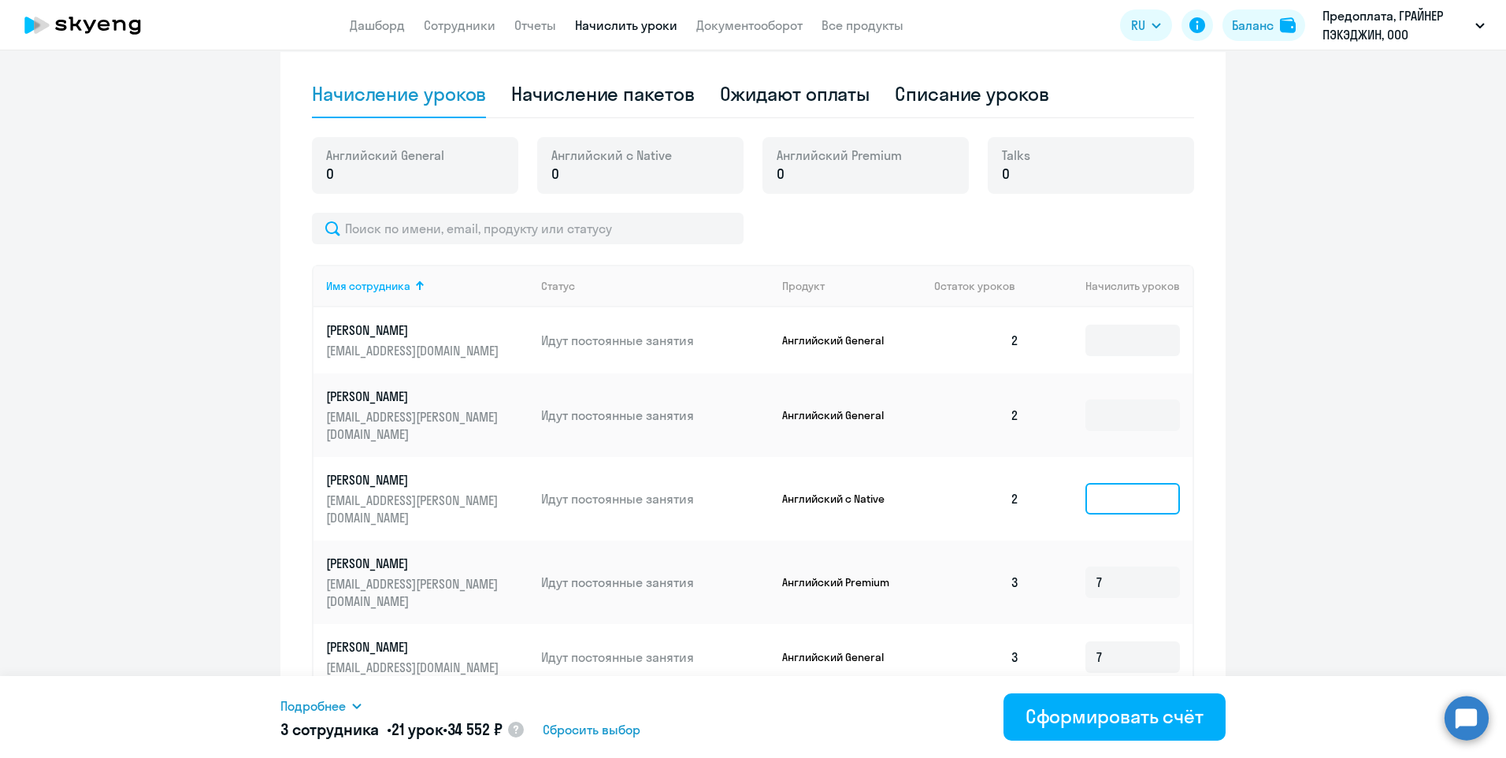
click at [1112, 483] on input at bounding box center [1132, 498] width 94 height 31
type input "4"
click at [1109, 407] on input at bounding box center [1132, 414] width 94 height 31
type input "7"
click at [1125, 338] on input at bounding box center [1132, 339] width 94 height 31
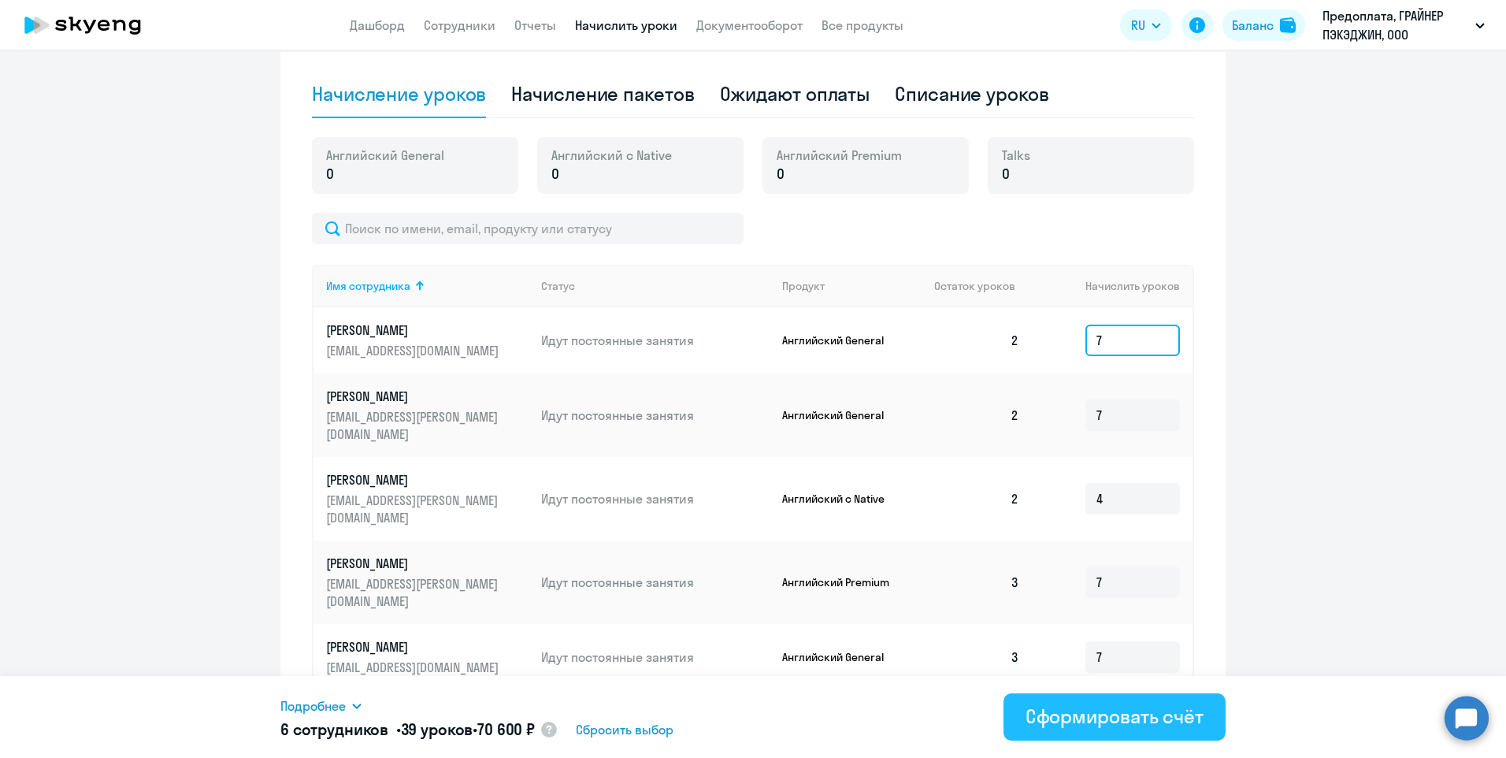
type input "7"
click at [1149, 717] on div "Сформировать счёт" at bounding box center [1114, 715] width 178 height 25
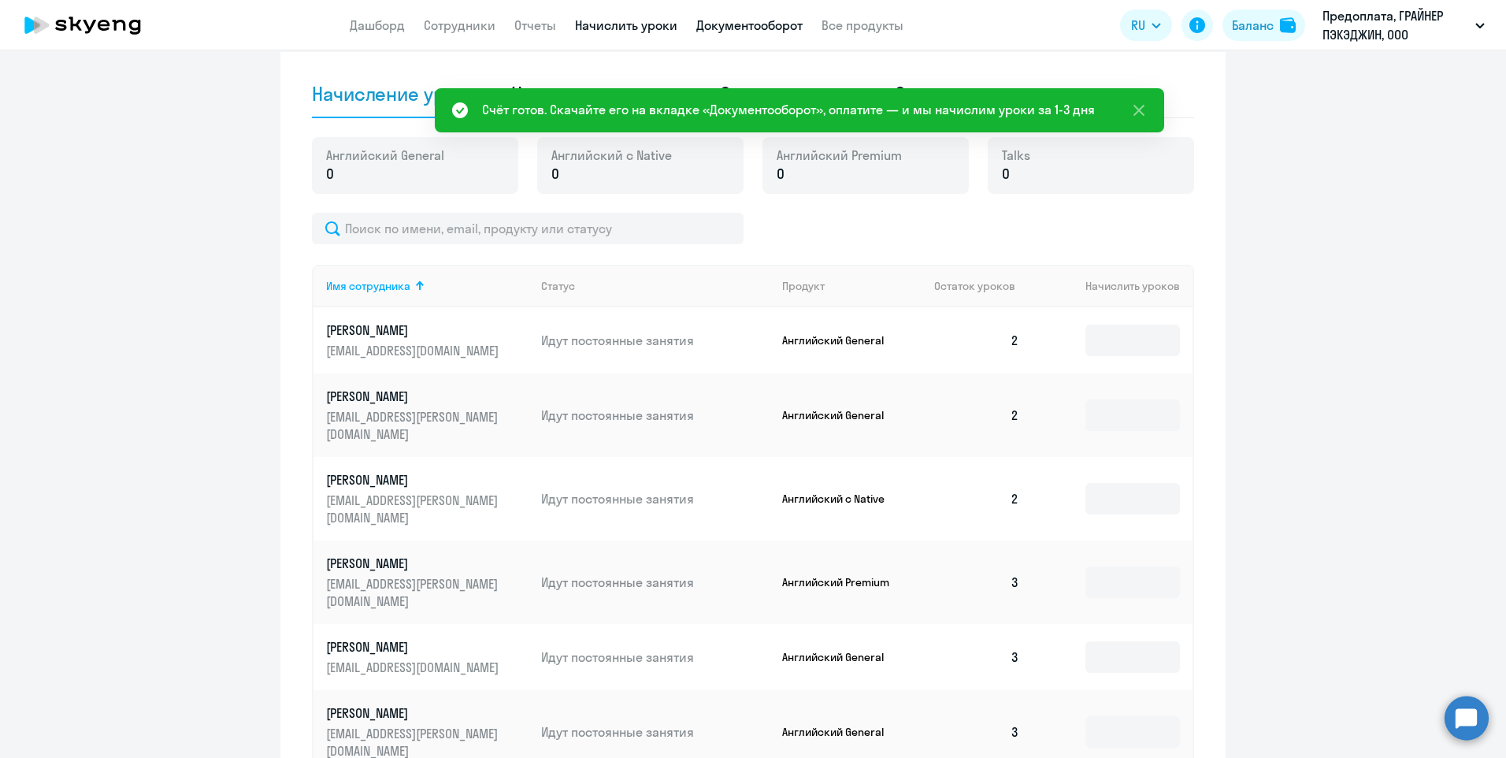
click at [717, 23] on link "Документооборот" at bounding box center [749, 25] width 106 height 16
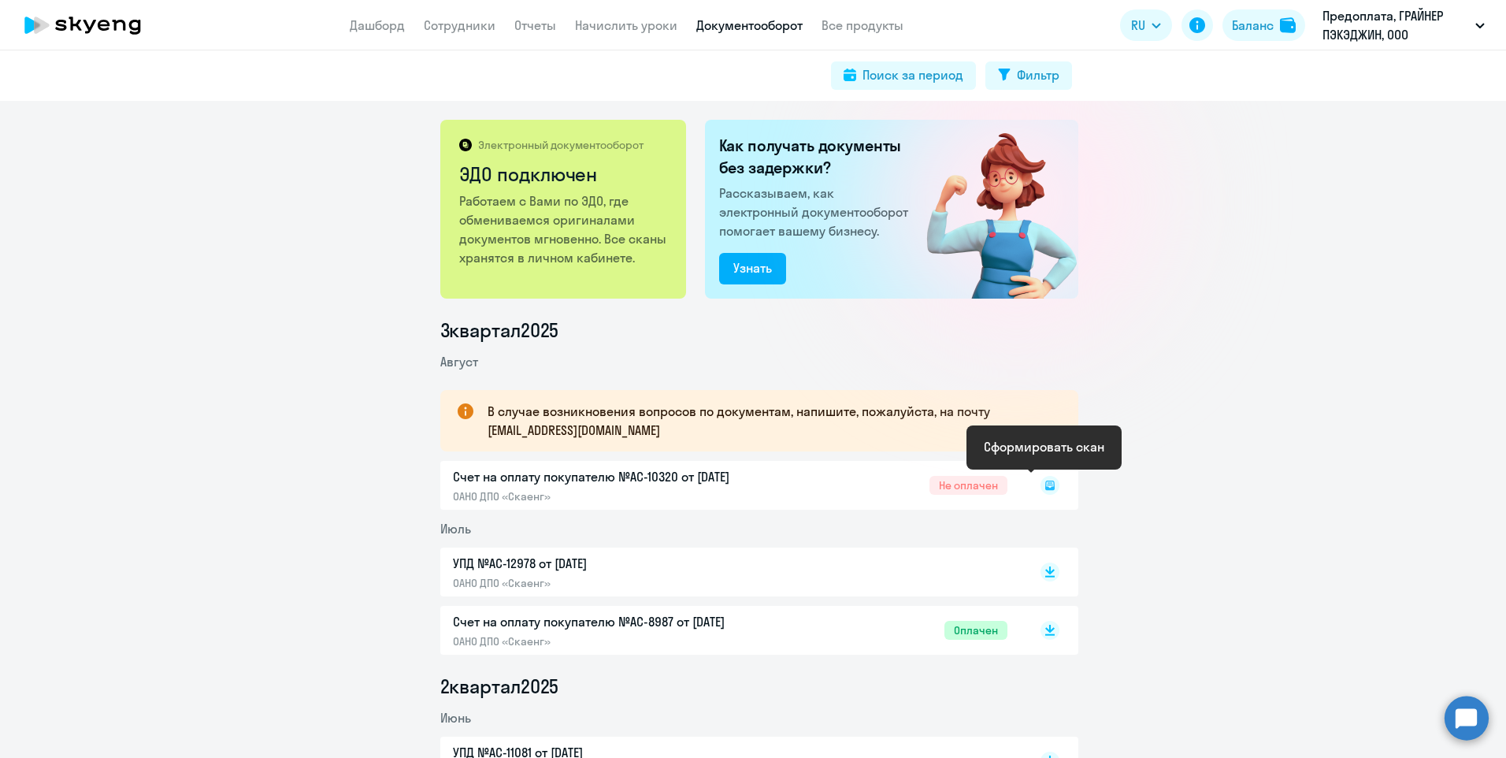
click at [1043, 487] on rect at bounding box center [1049, 485] width 19 height 19
click at [732, 473] on div "Счет на оплату покупателю №AC-10320 от 12.08.2025 ОАНО ДПО «Скаенг» Не оплачен" at bounding box center [759, 485] width 638 height 49
click at [1040, 486] on rect at bounding box center [1049, 485] width 19 height 19
